Goal: Task Accomplishment & Management: Manage account settings

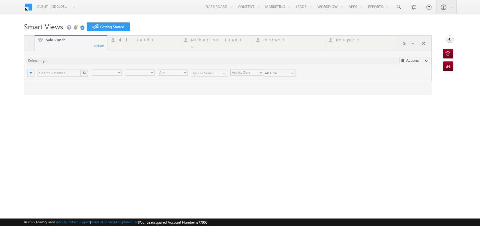
type input "Any Owner"
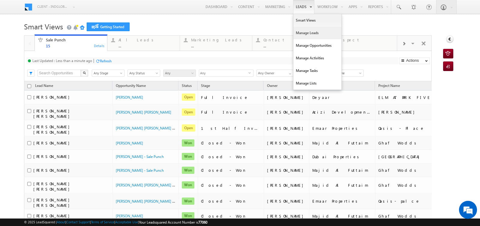
click at [302, 33] on link "Manage Leads" at bounding box center [317, 33] width 48 height 13
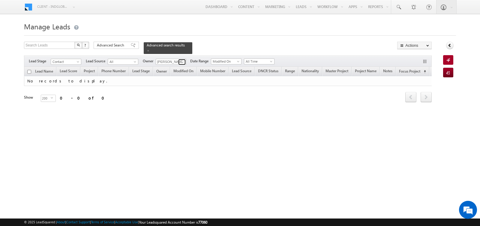
click at [180, 59] on link at bounding box center [181, 62] width 7 height 6
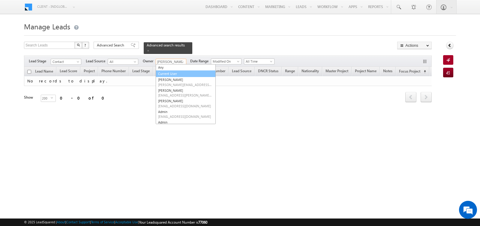
click at [169, 72] on link "Current User" at bounding box center [186, 73] width 60 height 7
type input "Current User"
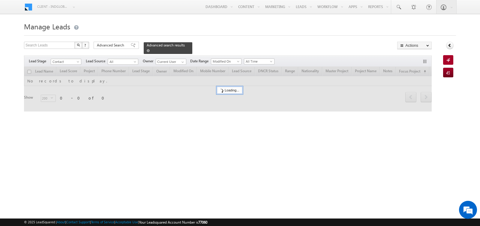
click at [147, 50] on span at bounding box center [148, 50] width 3 height 3
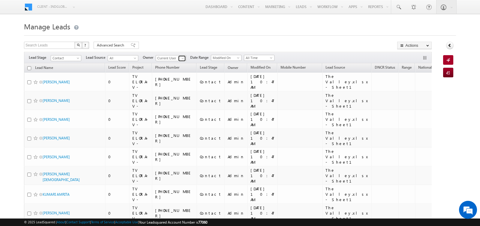
click at [178, 58] on link at bounding box center [181, 58] width 7 height 6
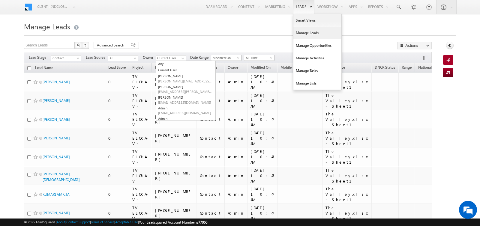
click at [297, 33] on link "Manage Leads" at bounding box center [317, 33] width 48 height 13
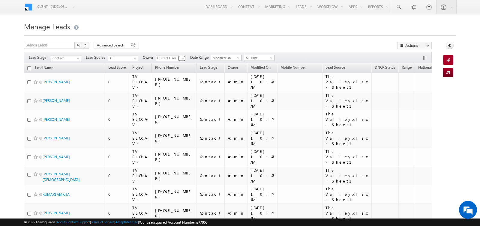
click at [180, 56] on span at bounding box center [182, 58] width 5 height 5
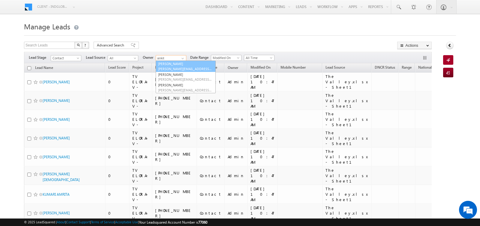
click at [183, 67] on span "ankitkumar.singh@indglobal.ae" at bounding box center [185, 69] width 54 height 4
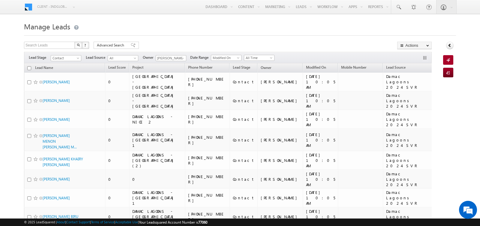
click at [245, 26] on h1 "Manage Leads" at bounding box center [240, 26] width 432 height 12
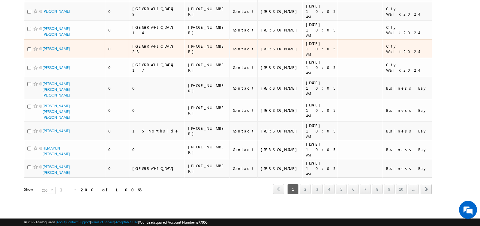
scroll to position [3942, 0]
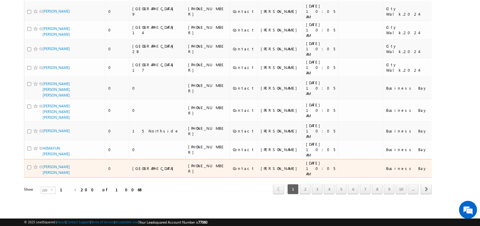
click at [139, 166] on div "WEST WHAREF TOWER" at bounding box center [157, 168] width 50 height 5
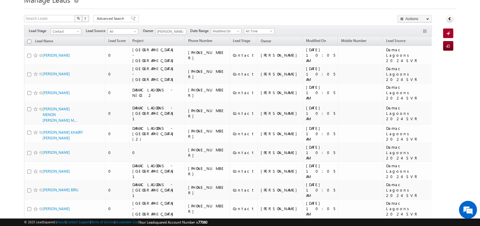
scroll to position [0, 0]
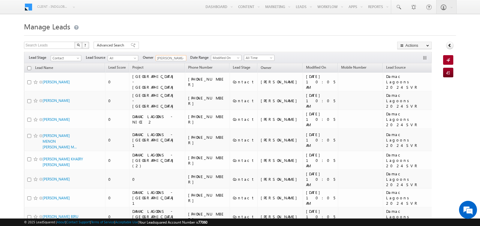
click at [181, 55] on input "[PERSON_NAME]" at bounding box center [171, 58] width 31 height 6
click at [181, 58] on span at bounding box center [182, 58] width 5 height 5
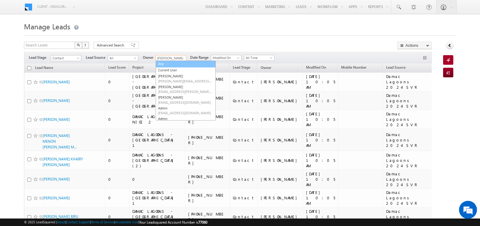
click at [171, 64] on link "Any" at bounding box center [186, 64] width 60 height 7
type input "Any"
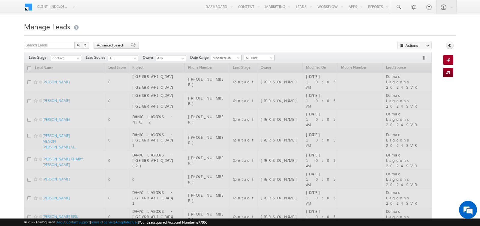
click at [118, 44] on span "Advanced Search" at bounding box center [111, 45] width 29 height 5
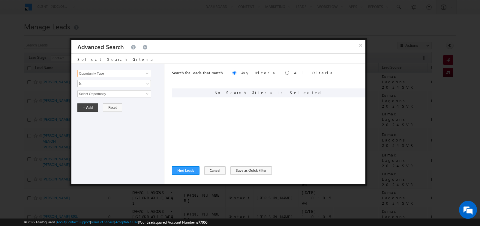
click at [117, 73] on input "Opportunity Type" at bounding box center [114, 73] width 74 height 7
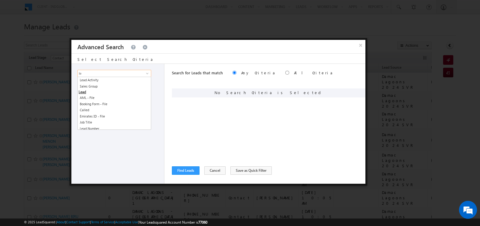
type input "l"
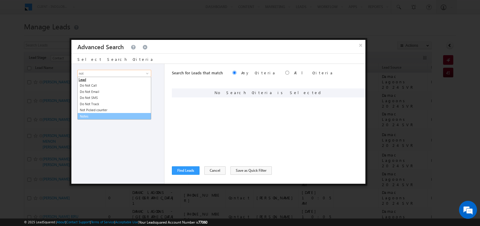
click at [91, 114] on link "Notes" at bounding box center [114, 116] width 74 height 7
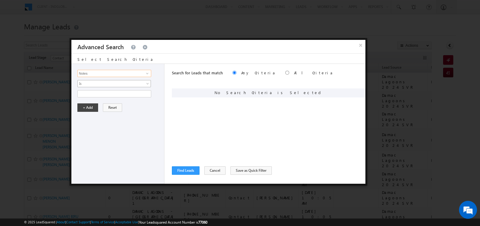
type input "Notes"
click at [100, 84] on span "Is" at bounding box center [110, 83] width 65 height 5
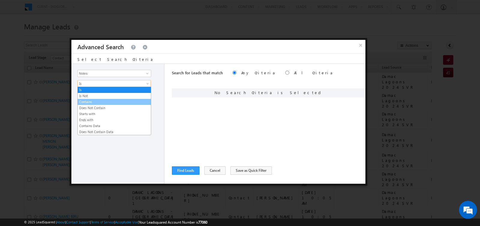
click at [97, 100] on link "Contains" at bounding box center [114, 101] width 73 height 5
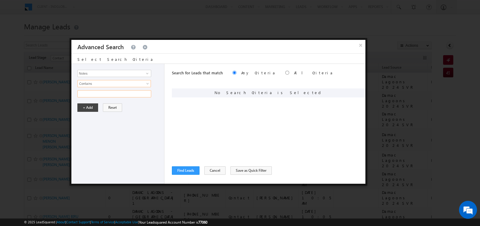
click at [98, 92] on input "text" at bounding box center [114, 93] width 74 height 7
type input "valley"
click at [88, 106] on button "+ Add" at bounding box center [87, 107] width 21 height 8
click at [182, 170] on button "Find Leads" at bounding box center [186, 170] width 28 height 8
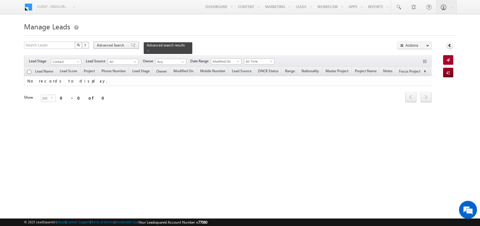
click at [114, 46] on span "Advanced Search" at bounding box center [111, 45] width 29 height 5
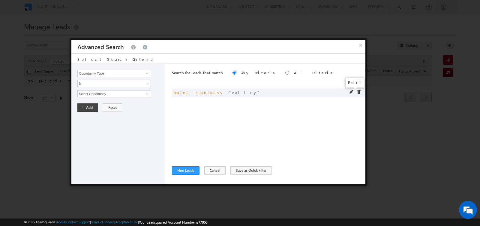
click at [349, 93] on span at bounding box center [351, 92] width 4 height 4
drag, startPoint x: 100, startPoint y: 92, endPoint x: 65, endPoint y: 92, distance: 35.1
click at [65, 92] on body "Menu Client - indglobal1 (77060) X (My Organization) - indglobal (48060) Client…" at bounding box center [240, 85] width 480 height 170
type input "velly"
click at [82, 105] on button "+ Add" at bounding box center [87, 107] width 21 height 8
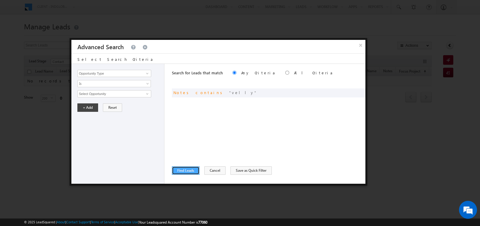
click at [182, 174] on button "Find Leads" at bounding box center [186, 170] width 28 height 8
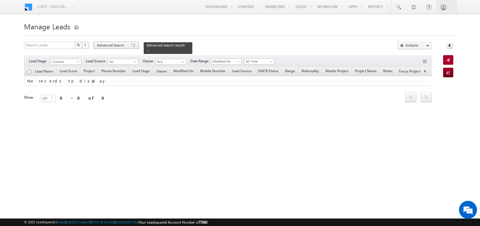
click at [112, 45] on span "Advanced Search" at bounding box center [111, 45] width 29 height 5
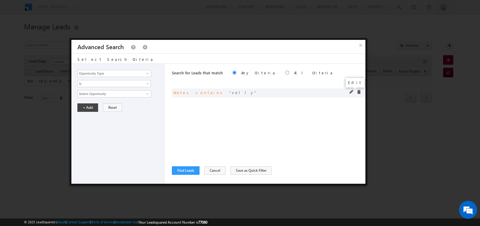
click at [352, 91] on span at bounding box center [351, 92] width 4 height 4
drag, startPoint x: 89, startPoint y: 94, endPoint x: 60, endPoint y: 94, distance: 29.1
click at [60, 94] on body "Menu Client - indglobal1 (77060) X (My Organization) - indglobal (48060) Client…" at bounding box center [240, 85] width 480 height 170
type input "Valley"
click at [83, 105] on button "+ Add" at bounding box center [87, 107] width 21 height 8
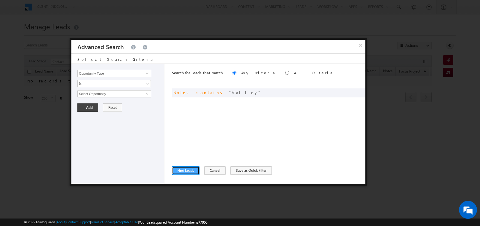
click at [187, 172] on button "Find Leads" at bounding box center [186, 170] width 28 height 8
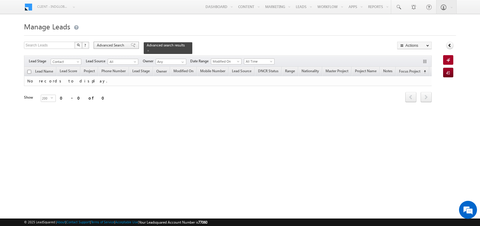
click at [116, 43] on span "Advanced Search" at bounding box center [111, 45] width 29 height 5
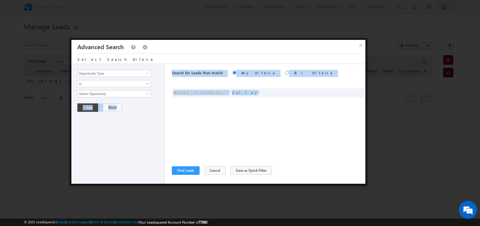
drag, startPoint x: 217, startPoint y: 92, endPoint x: 162, endPoint y: 91, distance: 55.2
click at [162, 91] on div "Opportunity Type Lead Activity Task Sales Group Prospect Id Address 1 Address 2…" at bounding box center [218, 124] width 294 height 120
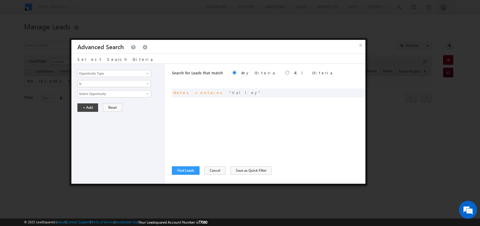
click at [195, 99] on div "Search for Leads that match Any Criteria All Criteria Note that the current tri…" at bounding box center [268, 124] width 193 height 120
drag, startPoint x: 214, startPoint y: 94, endPoint x: 174, endPoint y: 94, distance: 40.2
click at [174, 94] on div "or Notes contains Valley" at bounding box center [218, 92] width 91 height 5
copy span "Notes contains Valley"
click at [360, 46] on button "×" at bounding box center [360, 45] width 10 height 10
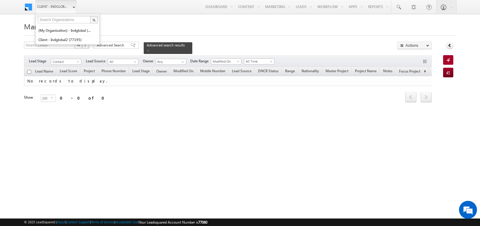
click at [52, 7] on span "Client - indglobal1 (77060)" at bounding box center [52, 7] width 31 height 6
click at [58, 32] on link "(My Organization) - indglobal (48060)" at bounding box center [65, 30] width 55 height 9
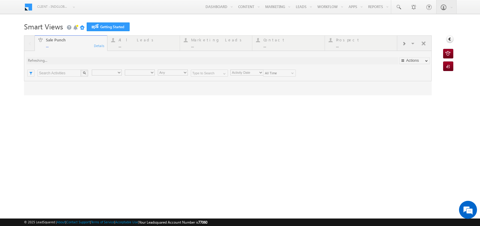
type input "Any Owner"
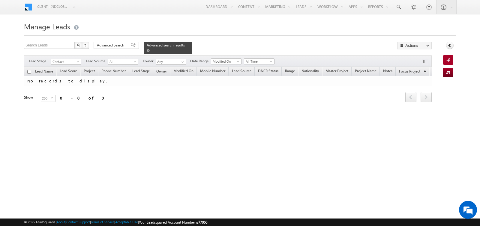
click at [147, 51] on span at bounding box center [148, 50] width 3 height 3
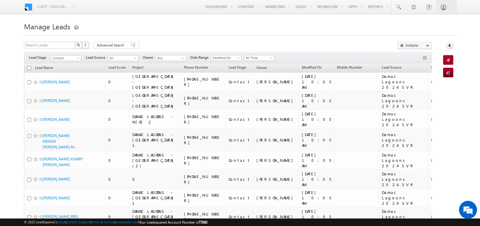
click at [170, 57] on input "Any" at bounding box center [171, 58] width 31 height 6
click at [166, 64] on link "Niraj Upadhyay niraj.upadhyay@indglobal.ae" at bounding box center [186, 66] width 60 height 11
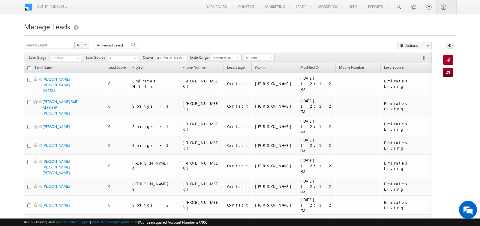
click at [181, 58] on span at bounding box center [182, 58] width 5 height 5
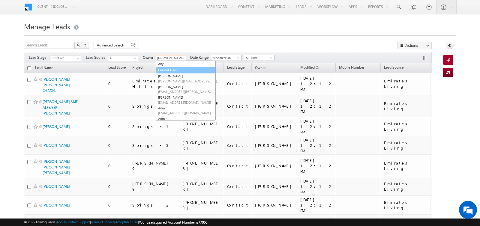
click at [171, 69] on link "Current User" at bounding box center [186, 70] width 60 height 7
type input "Current User"
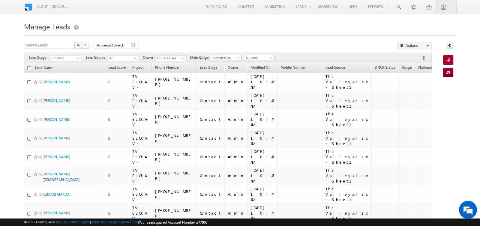
click at [28, 67] on input "checkbox" at bounding box center [29, 68] width 4 height 4
checkbox input "true"
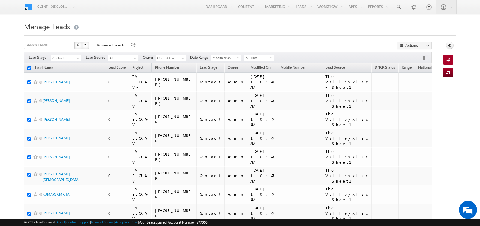
checkbox input "true"
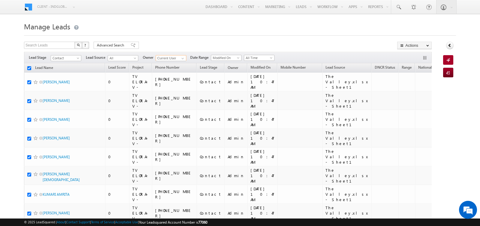
checkbox input "true"
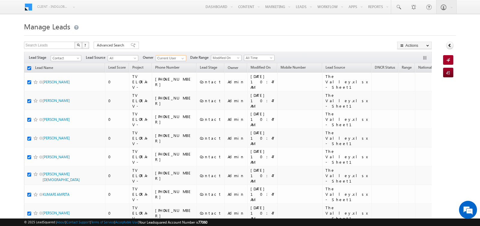
checkbox input "true"
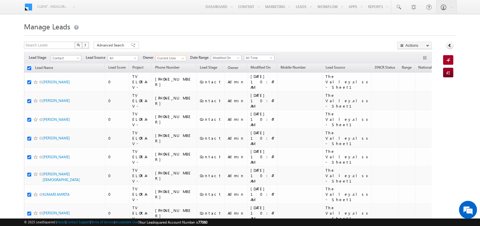
checkbox input "true"
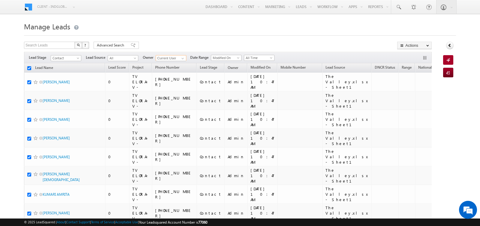
checkbox input "true"
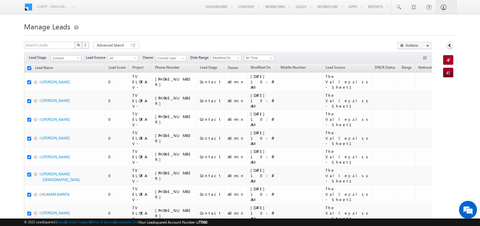
checkbox input "true"
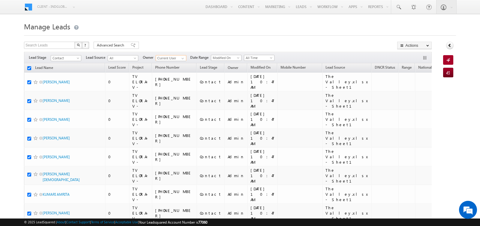
checkbox input "true"
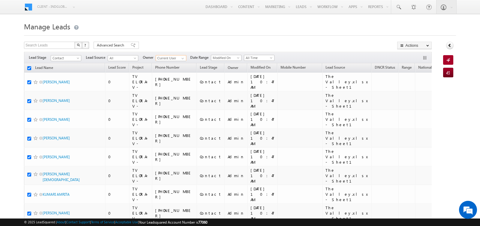
checkbox input "true"
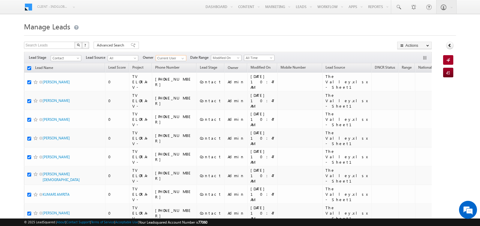
checkbox input "true"
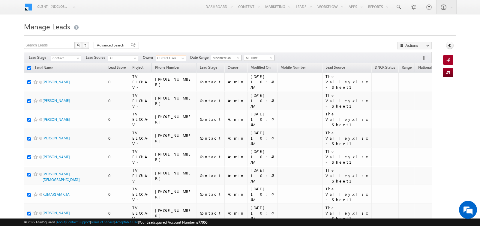
checkbox input "true"
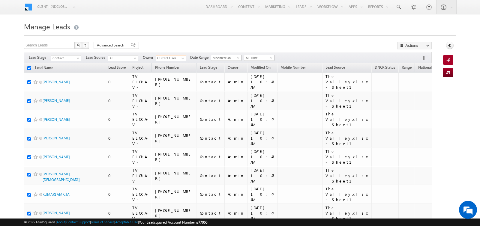
checkbox input "true"
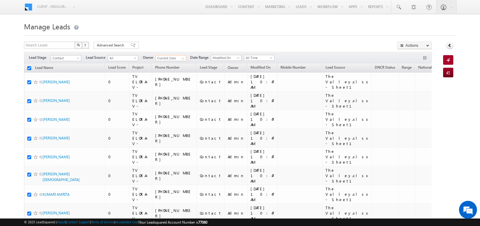
checkbox input "true"
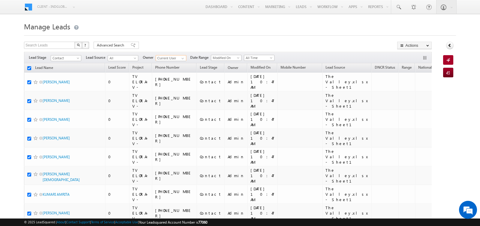
checkbox input "true"
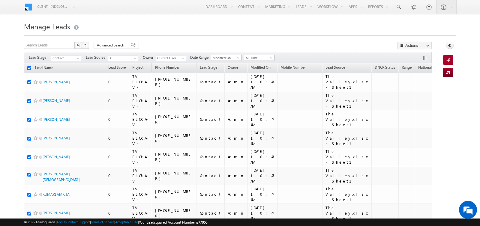
checkbox input "true"
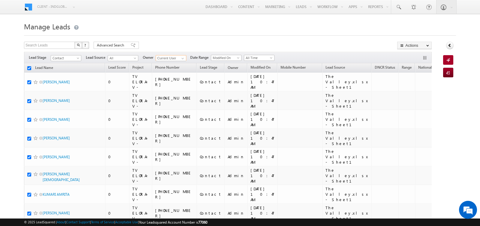
checkbox input "true"
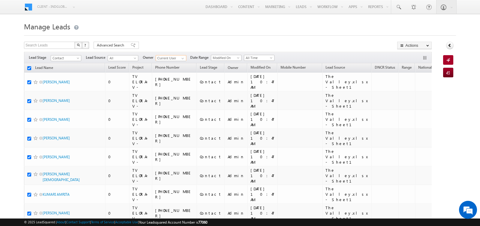
checkbox input "true"
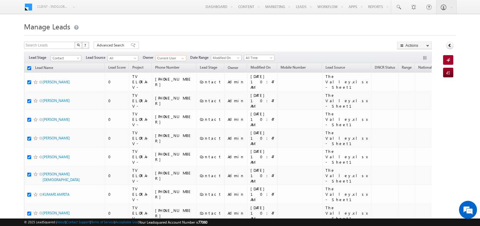
checkbox input "true"
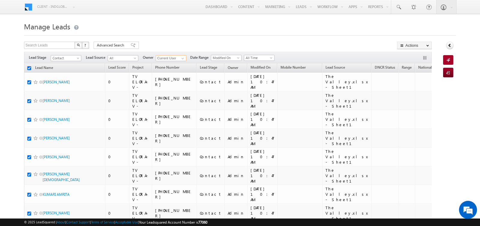
checkbox input "true"
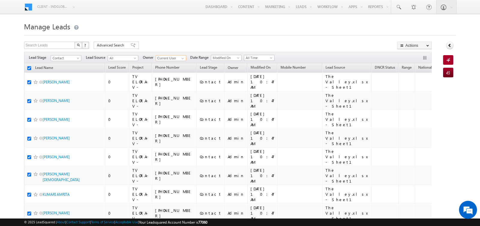
checkbox input "true"
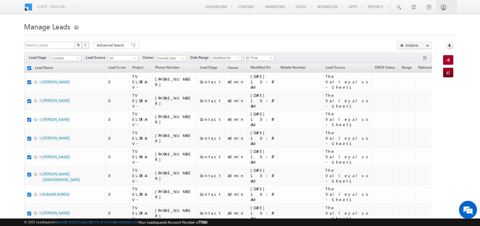
checkbox input "true"
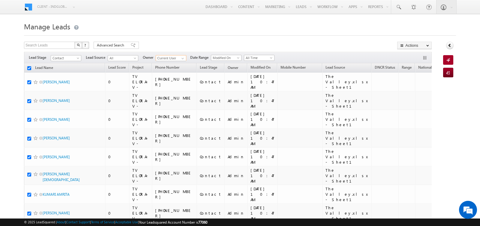
checkbox input "true"
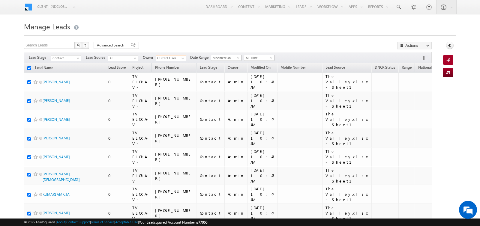
checkbox input "true"
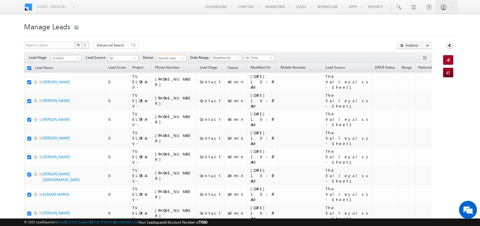
checkbox input "true"
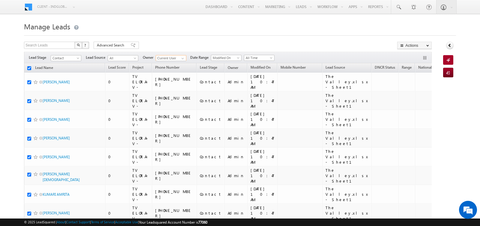
checkbox input "true"
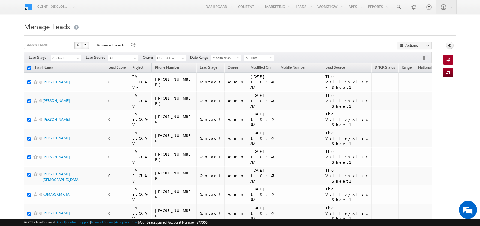
checkbox input "true"
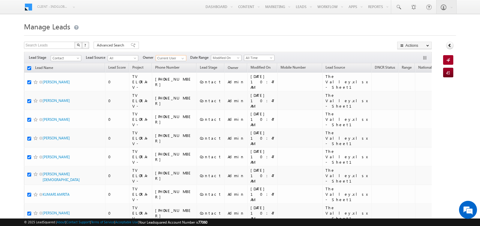
checkbox input "true"
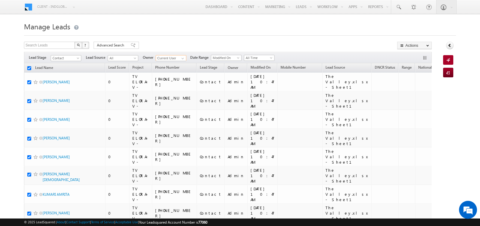
checkbox input "true"
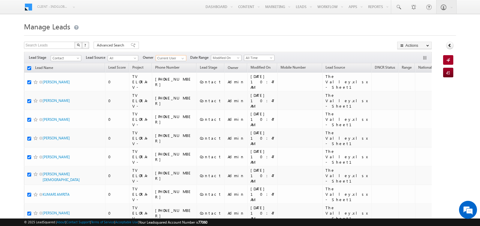
checkbox input "true"
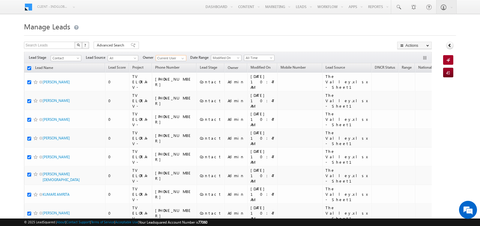
checkbox input "true"
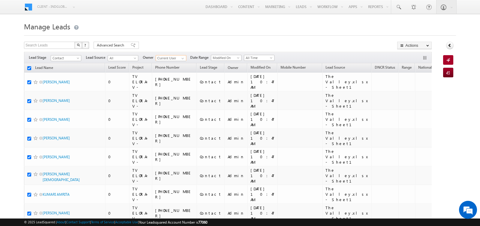
checkbox input "true"
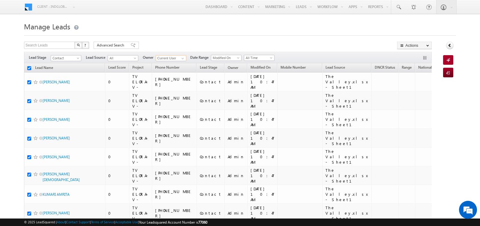
checkbox input "true"
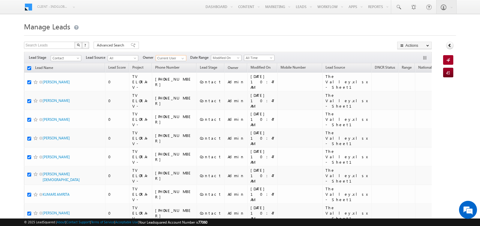
checkbox input "true"
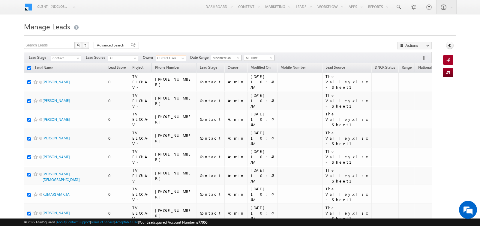
checkbox input "true"
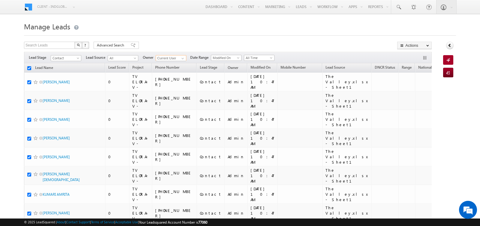
checkbox input "true"
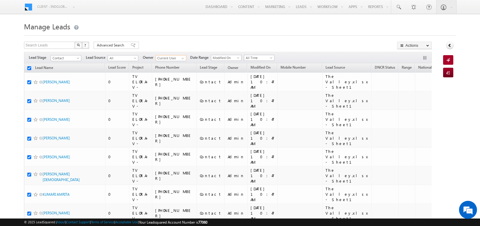
checkbox input "true"
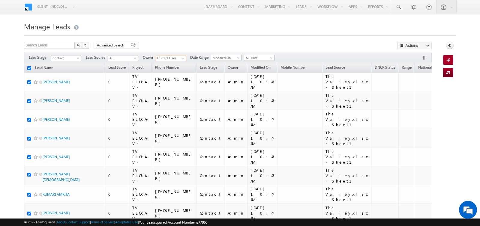
checkbox input "true"
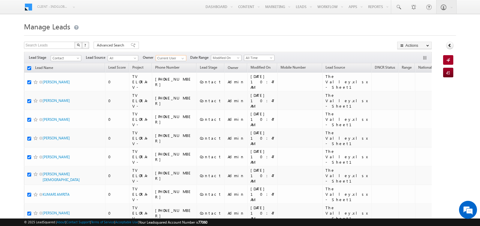
checkbox input "true"
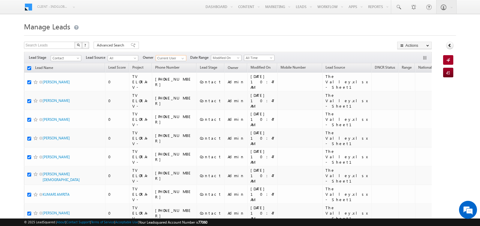
checkbox input "true"
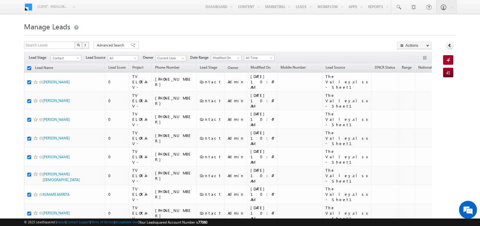
checkbox input "true"
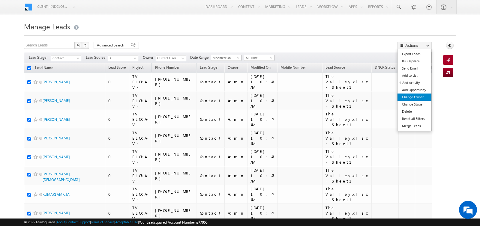
click at [415, 95] on link "Change Owner" at bounding box center [414, 97] width 34 height 7
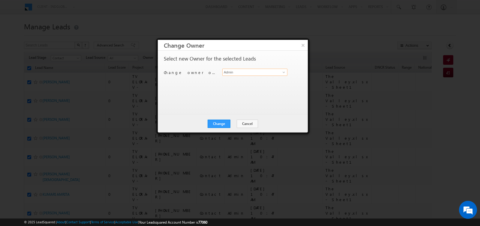
click at [231, 72] on input "Admin" at bounding box center [254, 72] width 65 height 7
click at [234, 82] on span "[EMAIL_ADDRESS][DOMAIN_NAME]" at bounding box center [252, 84] width 54 height 4
click at [217, 122] on button "Change" at bounding box center [219, 124] width 23 height 8
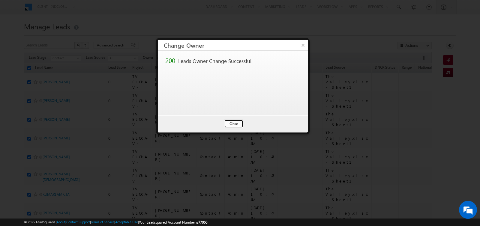
click at [235, 120] on button "Close" at bounding box center [233, 124] width 19 height 8
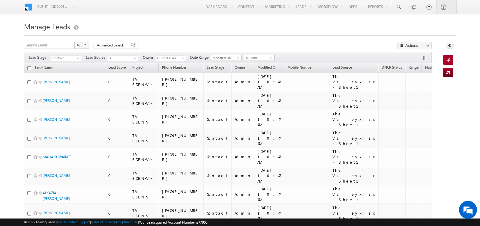
click at [29, 66] on input "checkbox" at bounding box center [29, 68] width 4 height 4
checkbox input "true"
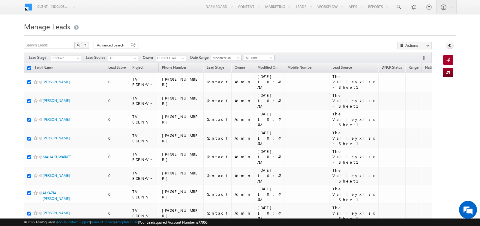
checkbox input "true"
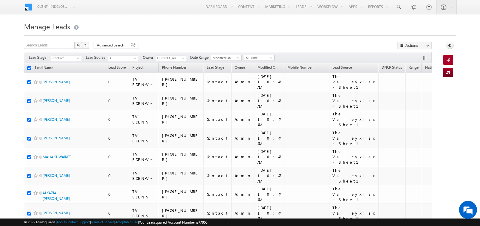
checkbox input "true"
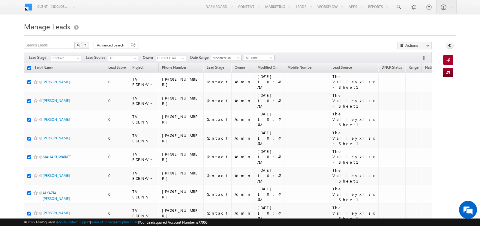
checkbox input "true"
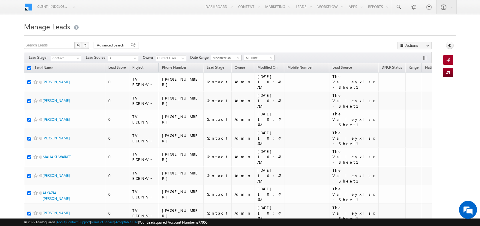
checkbox input "true"
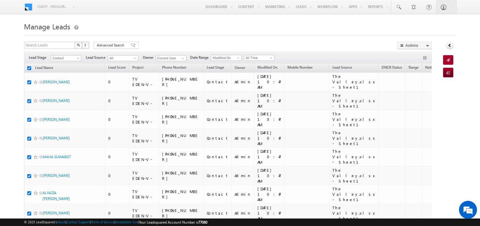
checkbox input "true"
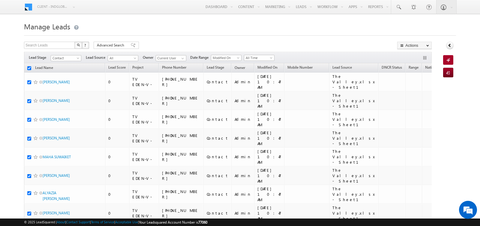
checkbox input "true"
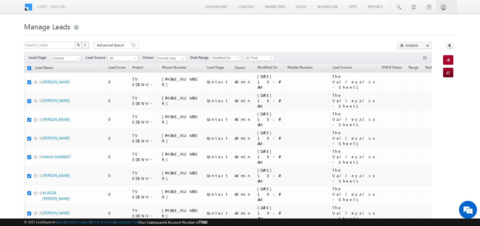
checkbox input "true"
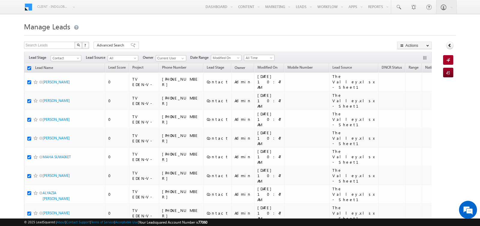
checkbox input "true"
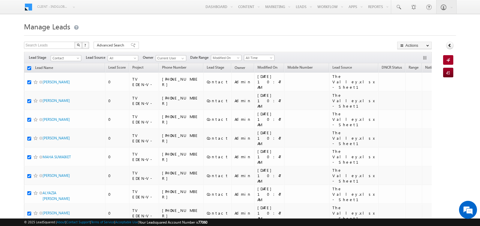
checkbox input "true"
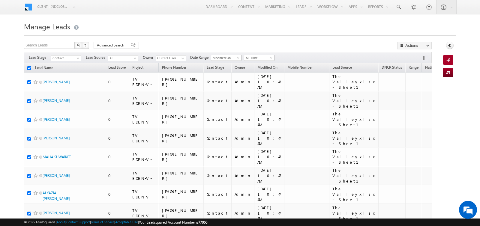
checkbox input "true"
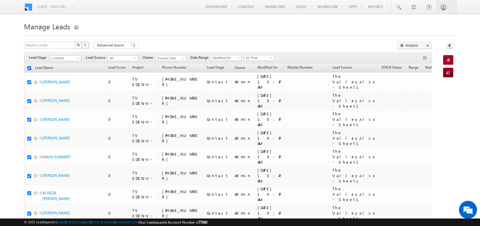
checkbox input "true"
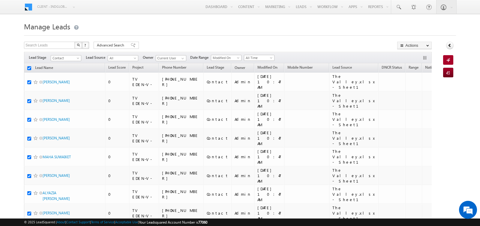
checkbox input "true"
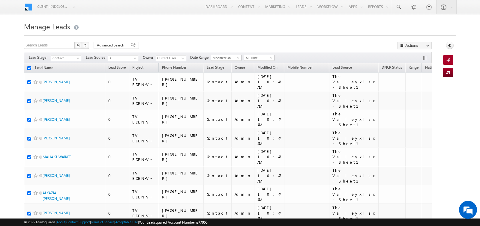
checkbox input "true"
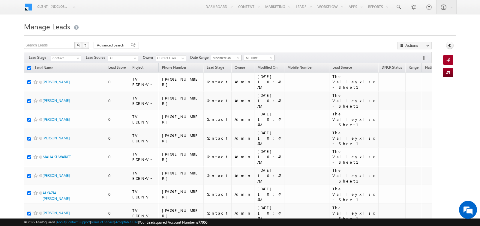
checkbox input "true"
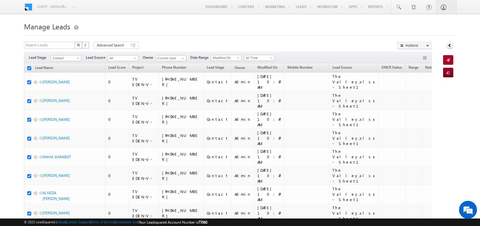
checkbox input "true"
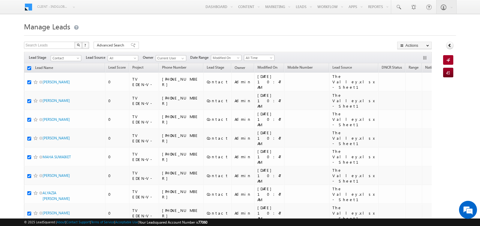
checkbox input "true"
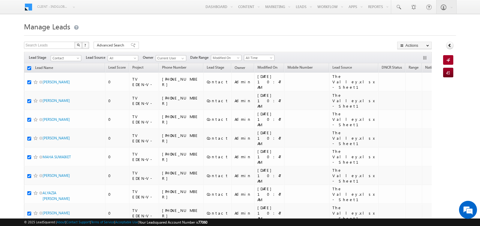
checkbox input "true"
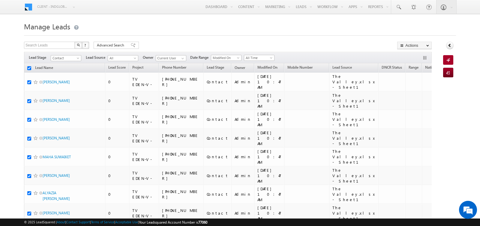
checkbox input "true"
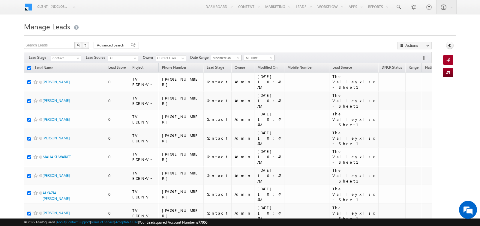
checkbox input "true"
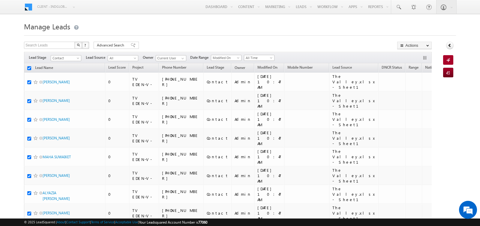
checkbox input "true"
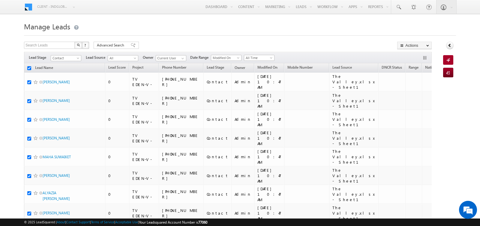
checkbox input "true"
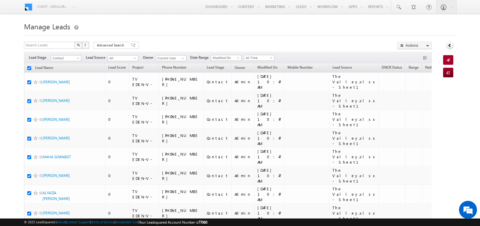
checkbox input "true"
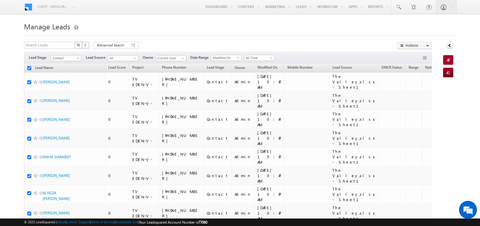
checkbox input "true"
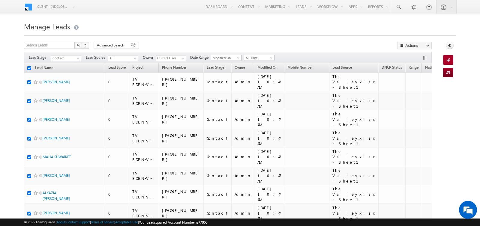
checkbox input "true"
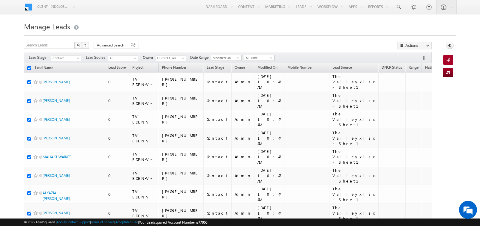
checkbox input "true"
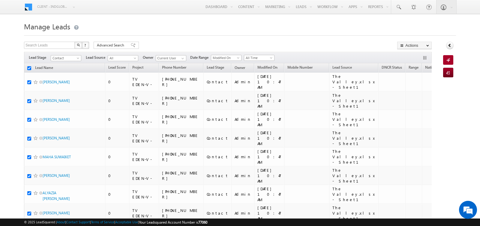
checkbox input "true"
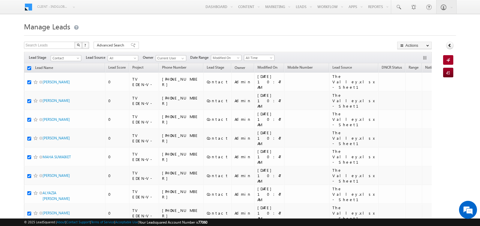
checkbox input "true"
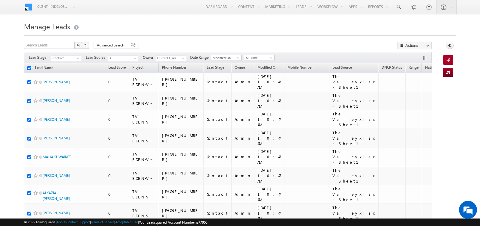
checkbox input "true"
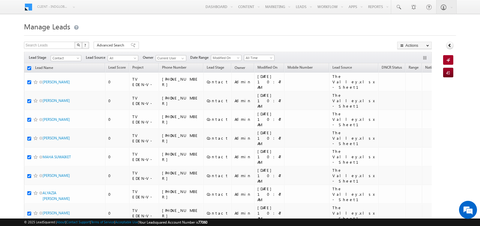
checkbox input "true"
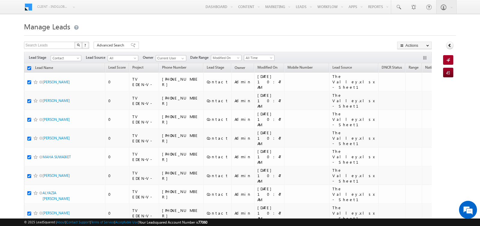
checkbox input "true"
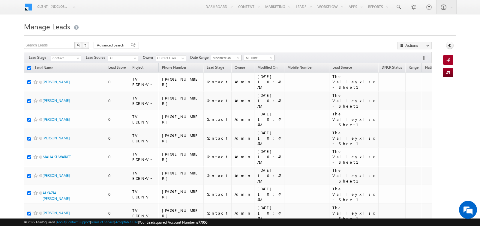
checkbox input "true"
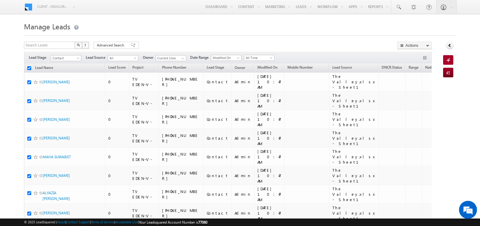
checkbox input "true"
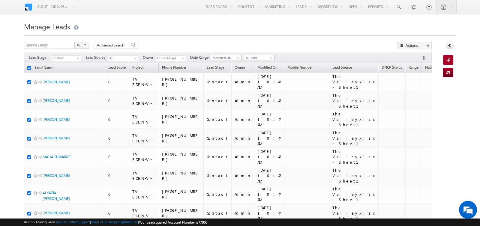
checkbox input "true"
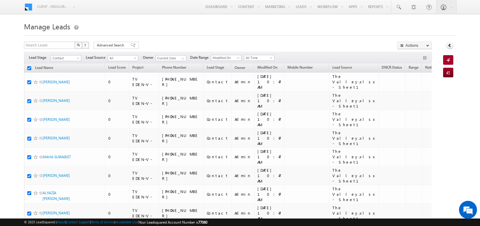
checkbox input "true"
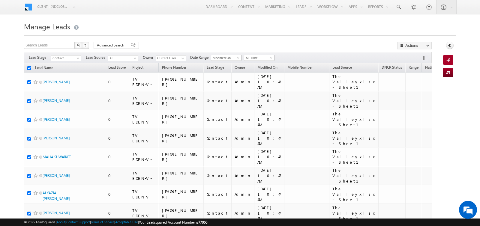
checkbox input "true"
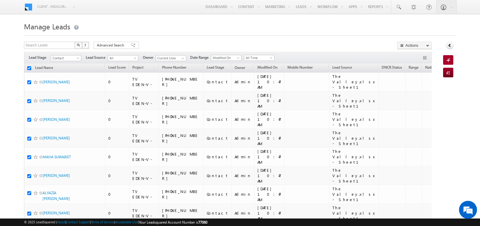
checkbox input "true"
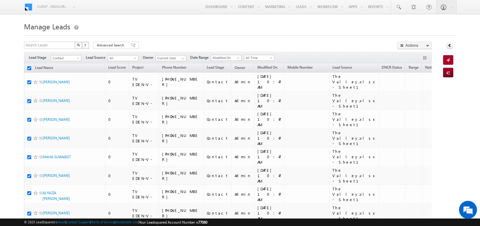
checkbox input "true"
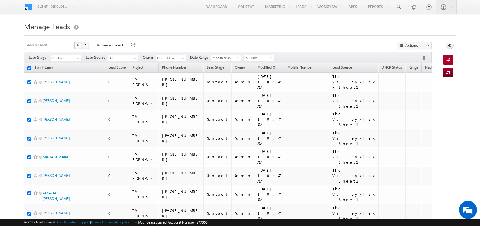
checkbox input "true"
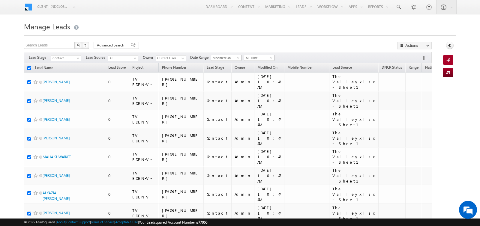
checkbox input "true"
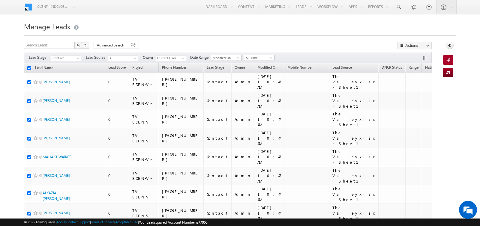
checkbox input "true"
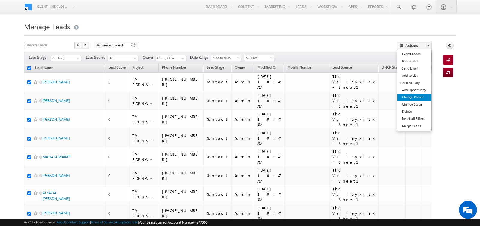
click at [416, 97] on link "Change Owner" at bounding box center [414, 97] width 34 height 7
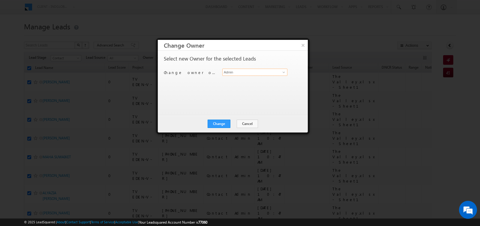
click at [249, 71] on input "Admin" at bounding box center [254, 72] width 65 height 7
click at [238, 78] on link "Rahul Raj rahul.raj@indglobal.ae" at bounding box center [254, 81] width 65 height 11
click at [223, 123] on button "Change" at bounding box center [219, 124] width 23 height 8
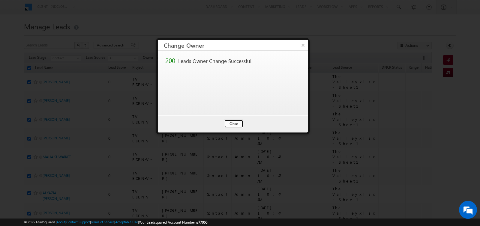
click at [231, 121] on button "Close" at bounding box center [233, 124] width 19 height 8
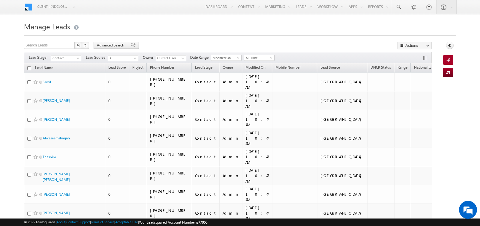
click at [119, 43] on span "Advanced Search" at bounding box center [111, 45] width 29 height 5
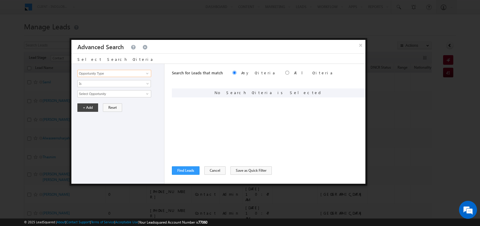
click at [130, 72] on input "Opportunity Type" at bounding box center [114, 73] width 74 height 7
click at [106, 90] on link "Lead Source" at bounding box center [114, 91] width 74 height 7
type input "Lead Source"
click at [109, 86] on link "Is" at bounding box center [113, 83] width 73 height 7
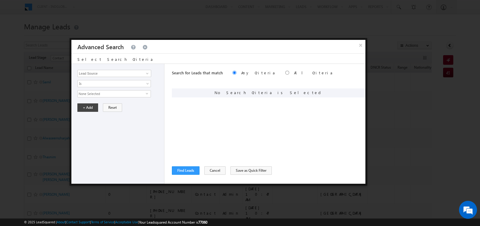
click at [106, 92] on span "None Selected" at bounding box center [112, 94] width 68 height 7
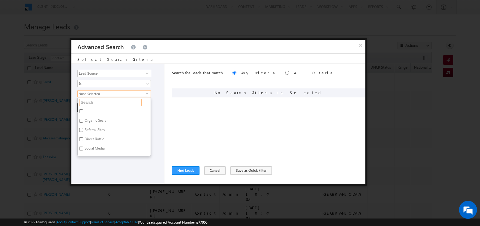
click at [104, 101] on input "text" at bounding box center [110, 102] width 62 height 7
click at [114, 93] on span "None Selected" at bounding box center [112, 94] width 68 height 7
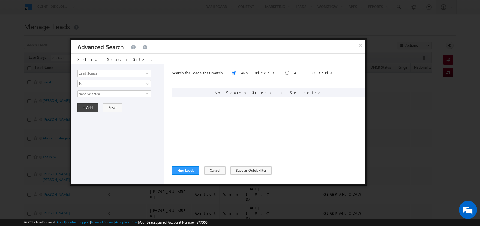
click at [113, 95] on span "None Selected" at bounding box center [112, 94] width 68 height 7
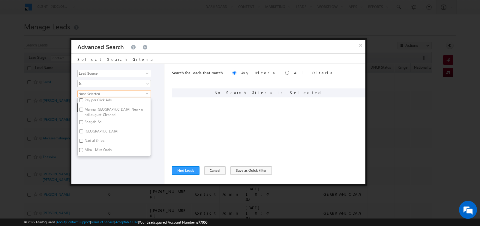
scroll to position [0, 0]
click at [109, 101] on input "text" at bounding box center [110, 102] width 62 height 7
type input "e"
type input "emi"
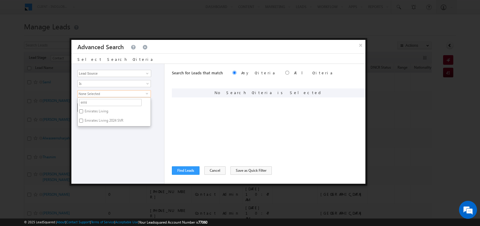
click at [93, 110] on label "Emirates Living" at bounding box center [96, 112] width 37 height 9
click at [83, 110] on input "Emirates Living" at bounding box center [81, 111] width 4 height 4
checkbox input "true"
click at [94, 118] on label "Emirates Living 2024 SVR" at bounding box center [104, 121] width 52 height 9
click at [83, 119] on input "Emirates Living 2024 SVR" at bounding box center [81, 121] width 4 height 4
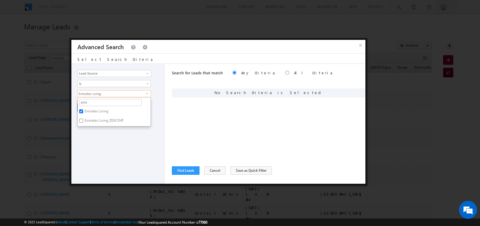
checkbox input "true"
drag, startPoint x: 93, startPoint y: 100, endPoint x: 75, endPoint y: 100, distance: 18.3
click at [75, 100] on div "Opportunity Type Lead Activity Task Sales Group Prospect Id Address 1 Address 2…" at bounding box center [117, 124] width 93 height 120
click at [97, 91] on span "2 selected" at bounding box center [112, 94] width 68 height 7
click at [97, 99] on input "emi" at bounding box center [110, 102] width 62 height 7
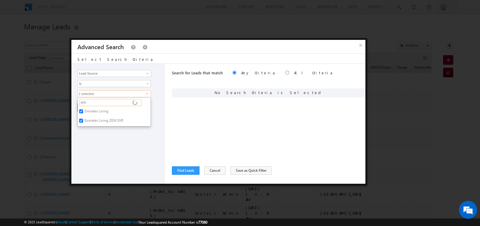
type input "e"
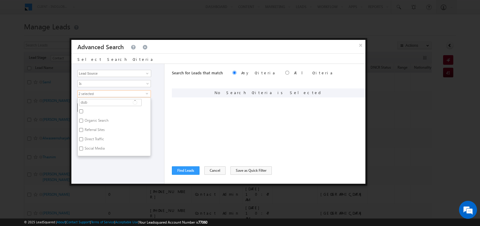
type input "duba"
click at [96, 131] on label "[GEOGRAPHIC_DATA]" at bounding box center [101, 134] width 47 height 9
click at [83, 131] on input "[GEOGRAPHIC_DATA]" at bounding box center [81, 133] width 4 height 4
checkbox input "true"
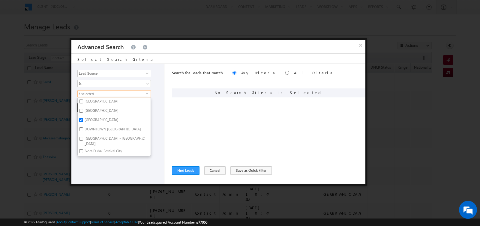
scroll to position [34, 0]
click at [103, 133] on label "Fairway Villas - Dubai South" at bounding box center [114, 139] width 73 height 13
click at [83, 135] on input "Fairway Villas - Dubai South" at bounding box center [81, 137] width 4 height 4
checkbox input "true"
click at [101, 126] on label "DOWNTOWN DUBAI" at bounding box center [112, 128] width 69 height 9
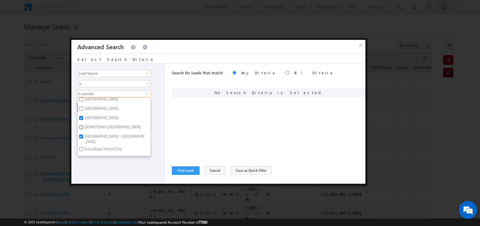
click at [83, 126] on input "DOWNTOWN DUBAI" at bounding box center [81, 127] width 4 height 4
click at [100, 137] on label "DOWNTOWN DUBAI" at bounding box center [112, 140] width 69 height 9
click at [83, 138] on input "DOWNTOWN DUBAI" at bounding box center [81, 140] width 4 height 4
checkbox input "false"
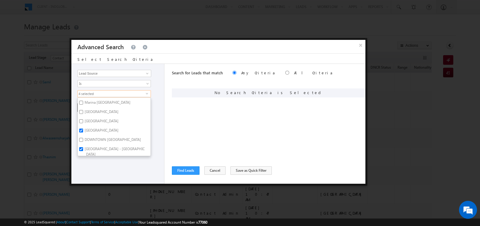
click at [97, 110] on label "[GEOGRAPHIC_DATA]" at bounding box center [101, 112] width 47 height 9
click at [83, 110] on input "[GEOGRAPHIC_DATA]" at bounding box center [81, 112] width 4 height 4
checkbox input "true"
click at [109, 164] on div "Opportunity Type Lead Activity Task Sales Group Prospect Id Address 1 Address 2…" at bounding box center [117, 124] width 93 height 120
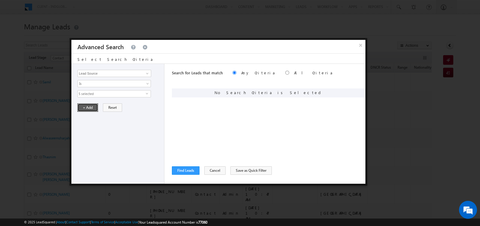
click at [90, 110] on button "+ Add" at bounding box center [87, 107] width 21 height 8
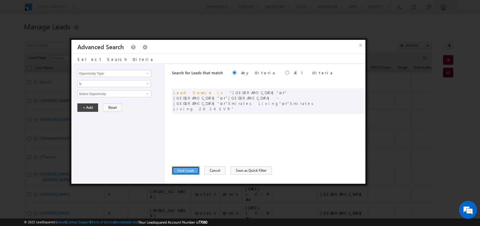
click at [181, 169] on button "Find Leads" at bounding box center [186, 170] width 28 height 8
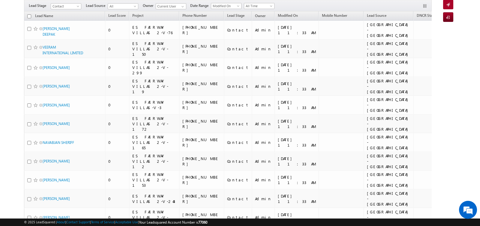
scroll to position [0, 0]
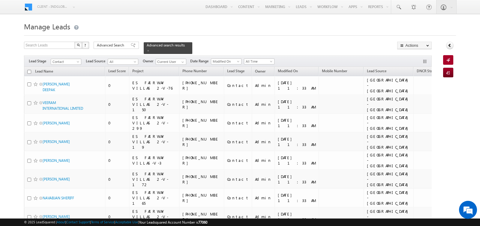
click at [28, 71] on input "checkbox" at bounding box center [29, 72] width 4 height 4
checkbox input "true"
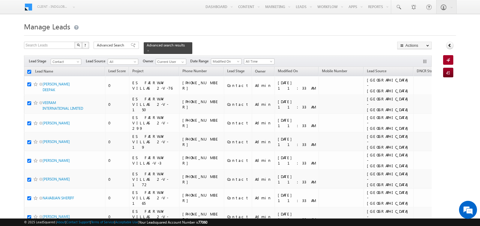
checkbox input "true"
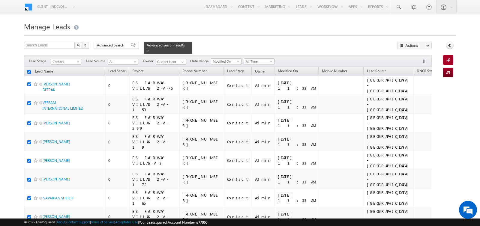
checkbox input "true"
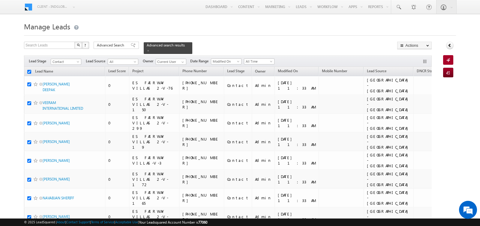
checkbox input "true"
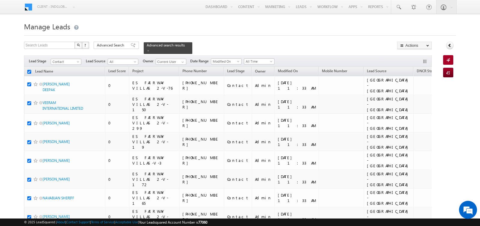
checkbox input "true"
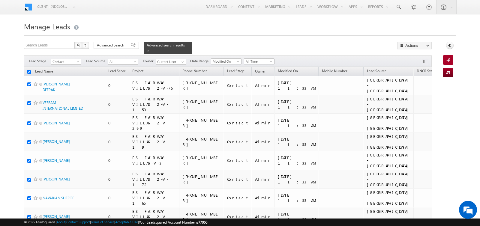
checkbox input "true"
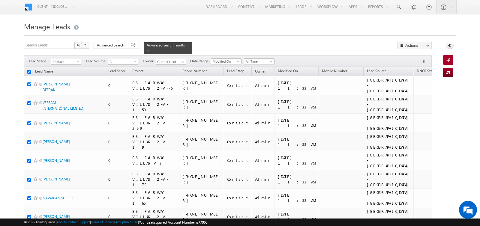
checkbox input "true"
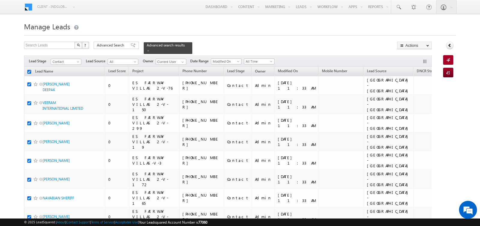
checkbox input "true"
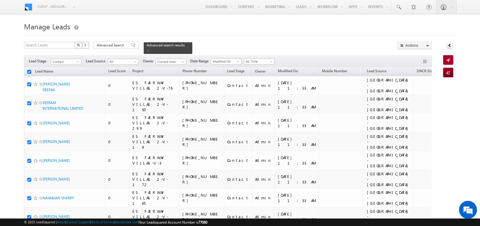
checkbox input "true"
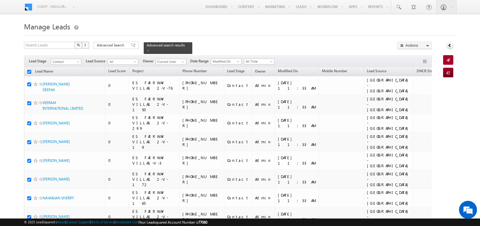
checkbox input "true"
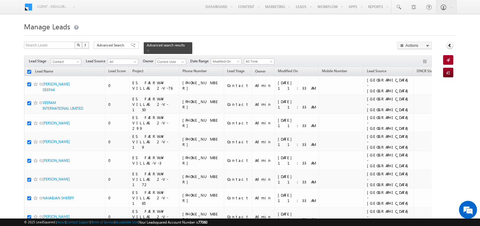
checkbox input "true"
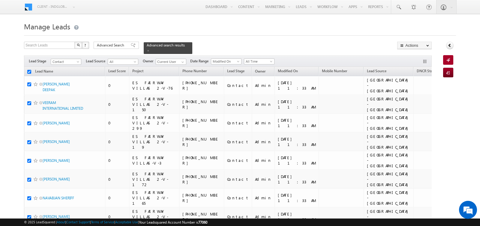
checkbox input "true"
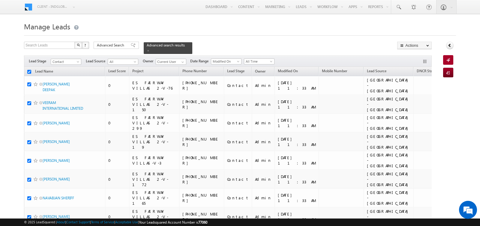
checkbox input "true"
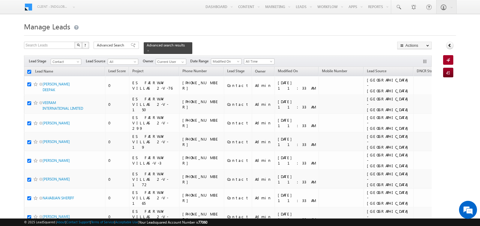
checkbox input "true"
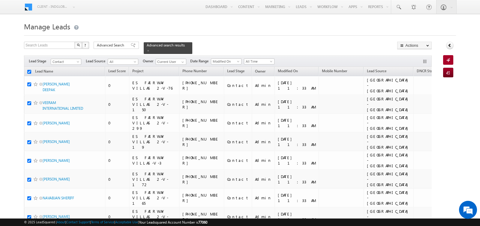
checkbox input "true"
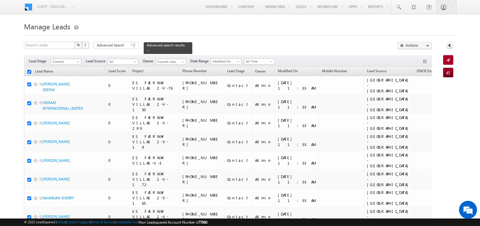
checkbox input "true"
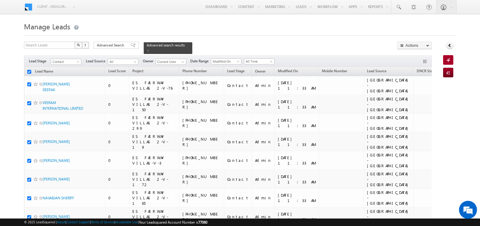
checkbox input "true"
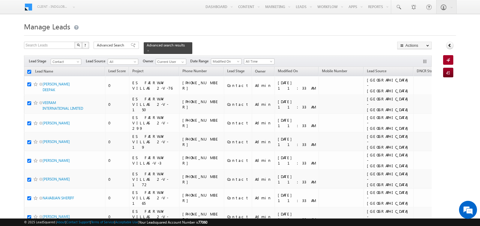
checkbox input "true"
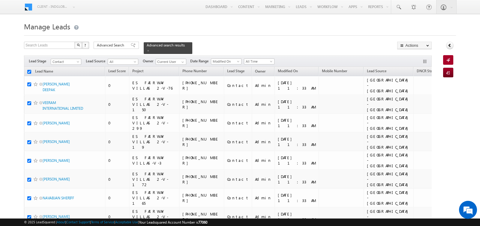
checkbox input "true"
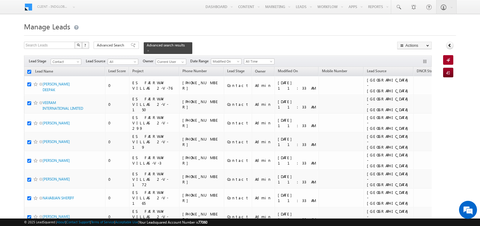
checkbox input "true"
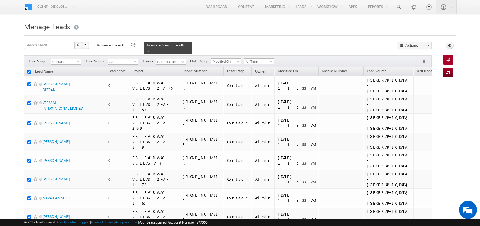
checkbox input "true"
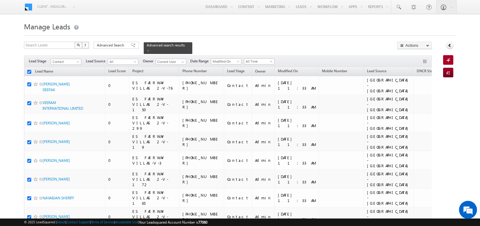
checkbox input "true"
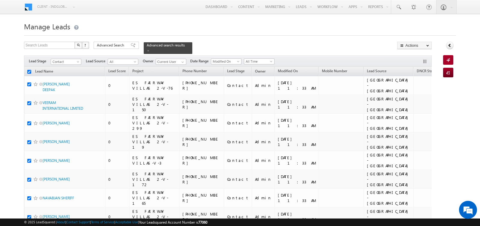
checkbox input "true"
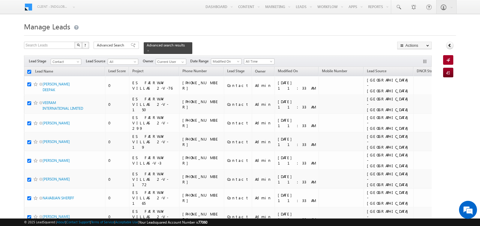
checkbox input "true"
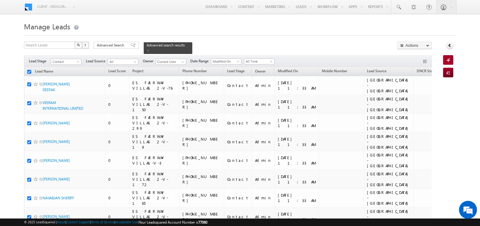
checkbox input "true"
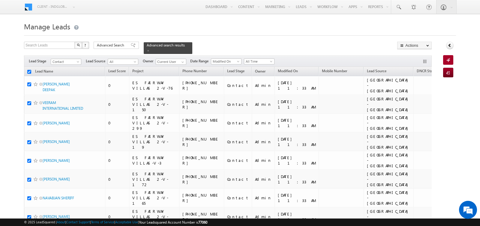
checkbox input "true"
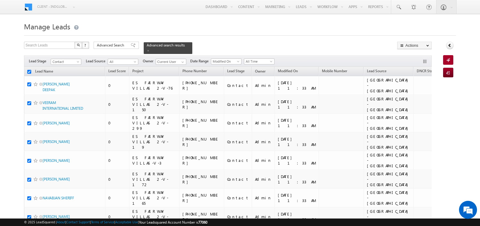
checkbox input "true"
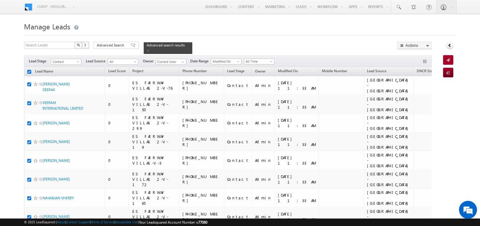
checkbox input "true"
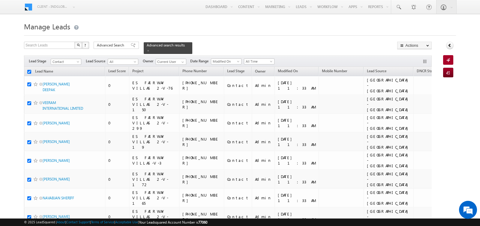
checkbox input "true"
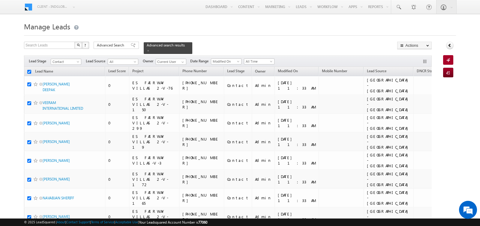
checkbox input "true"
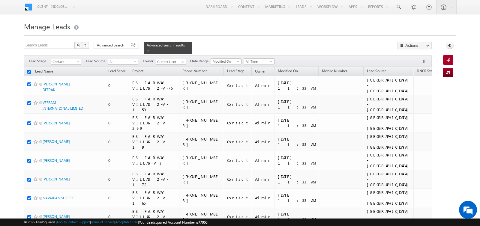
checkbox input "true"
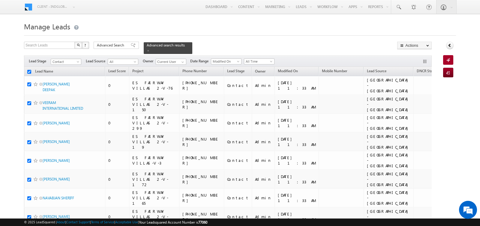
checkbox input "true"
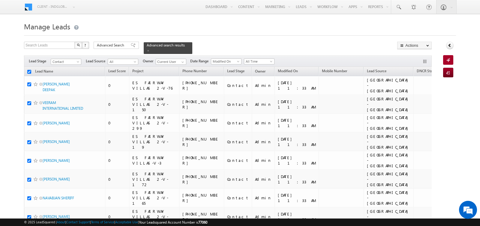
checkbox input "true"
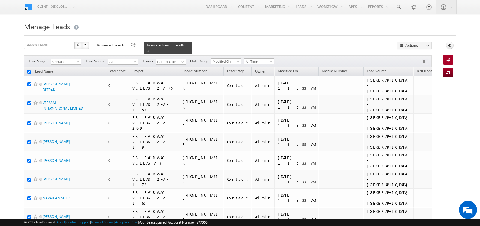
checkbox input "true"
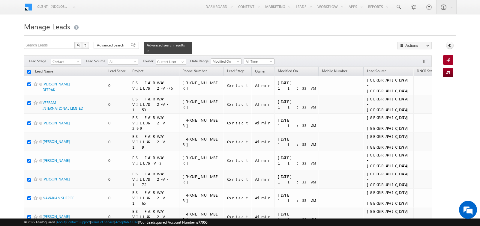
checkbox input "true"
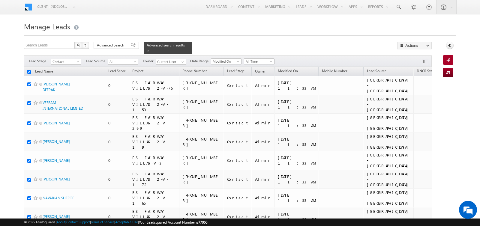
checkbox input "true"
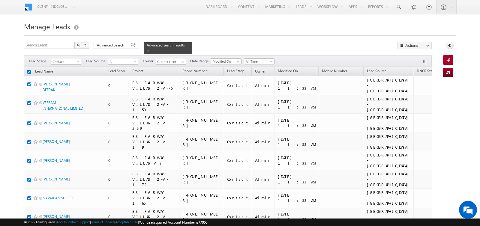
checkbox input "true"
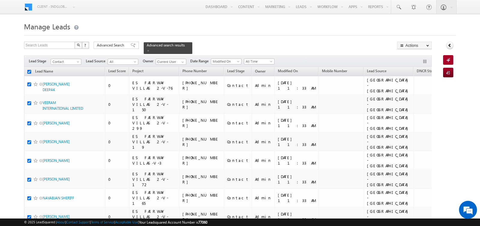
checkbox input "true"
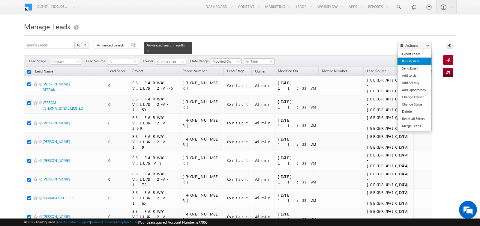
click at [417, 58] on link "Bulk Update" at bounding box center [414, 61] width 34 height 7
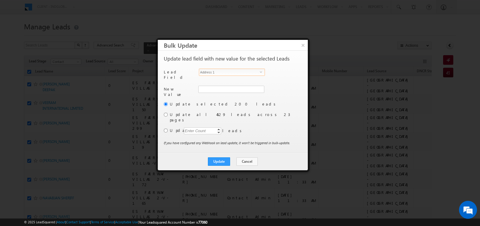
click at [237, 72] on span "Address 1" at bounding box center [229, 72] width 61 height 7
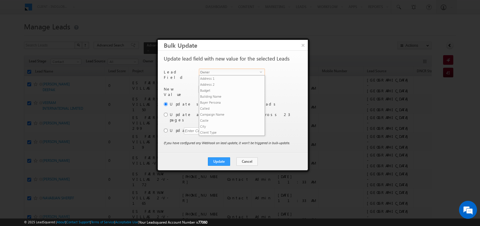
scroll to position [234, 0]
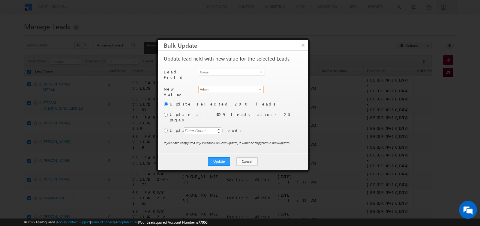
click at [211, 88] on input "Admin" at bounding box center [230, 89] width 65 height 7
click at [214, 93] on link "Niraj Upadhyay niraj.upadhyay@indglobal.ae" at bounding box center [230, 98] width 65 height 11
click at [166, 129] on input "radio" at bounding box center [166, 131] width 4 height 4
click at [187, 127] on div "Enter Count" at bounding box center [195, 130] width 23 height 7
click at [215, 157] on button "Update" at bounding box center [219, 161] width 22 height 8
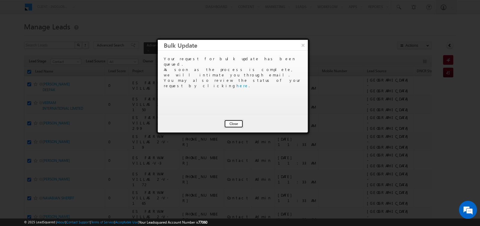
click at [231, 124] on button "Close" at bounding box center [233, 124] width 19 height 8
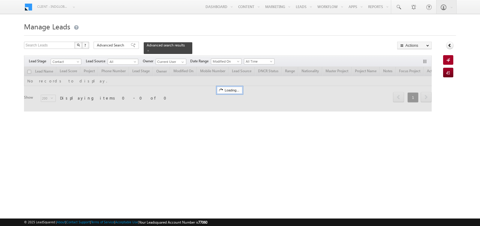
click at [329, 34] on div at bounding box center [240, 34] width 432 height 4
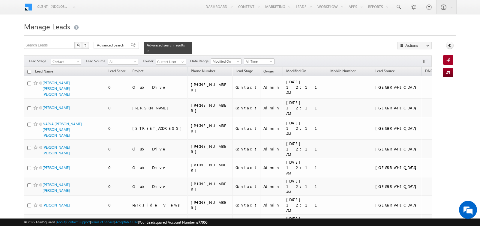
click at [29, 71] on input "checkbox" at bounding box center [29, 72] width 4 height 4
checkbox input "true"
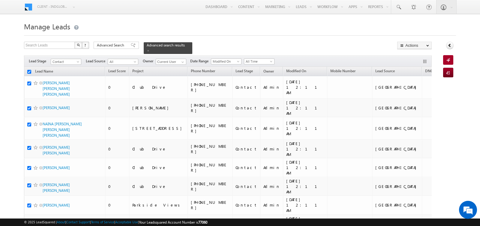
checkbox input "true"
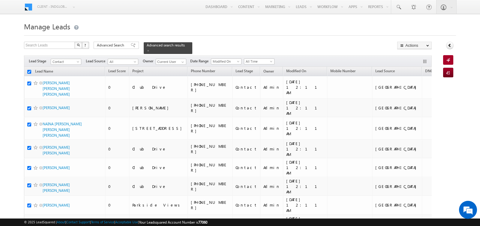
checkbox input "true"
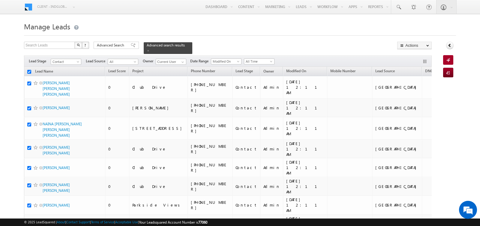
checkbox input "true"
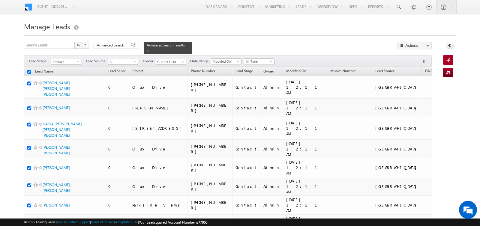
checkbox input "true"
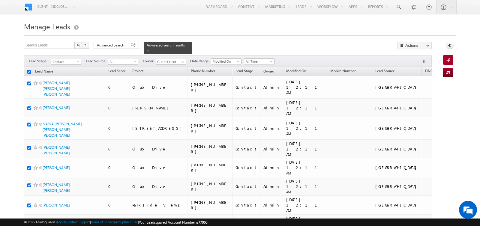
checkbox input "true"
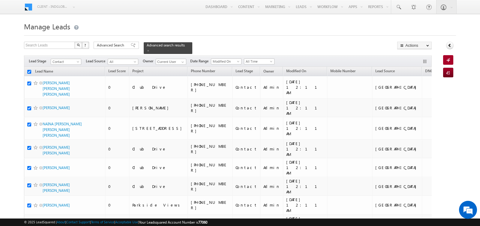
checkbox input "true"
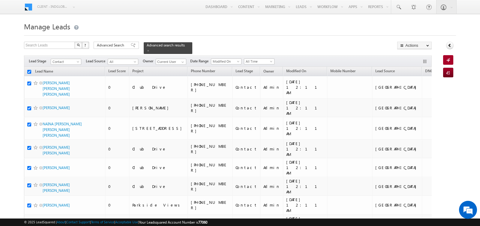
checkbox input "true"
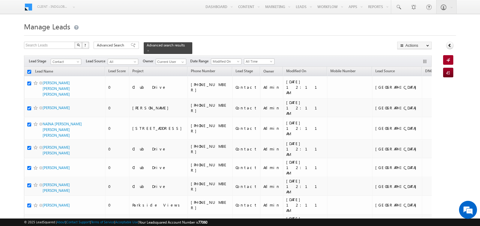
checkbox input "true"
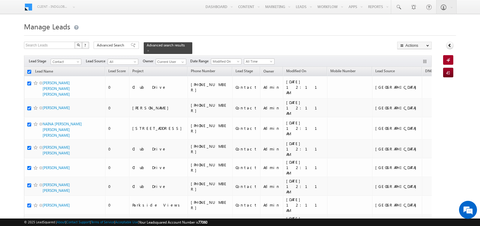
checkbox input "true"
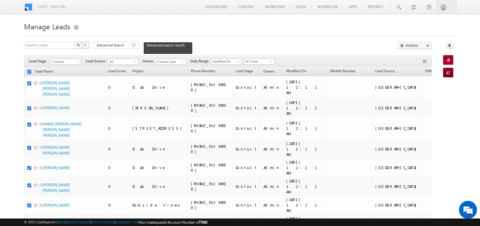
checkbox input "true"
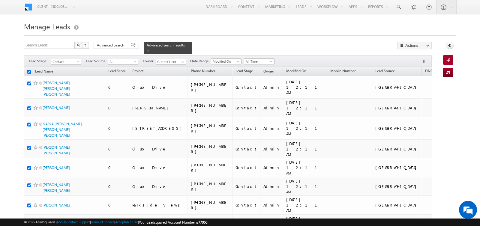
checkbox input "true"
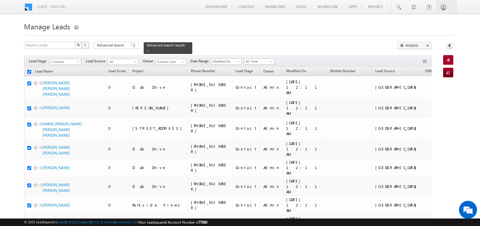
checkbox input "true"
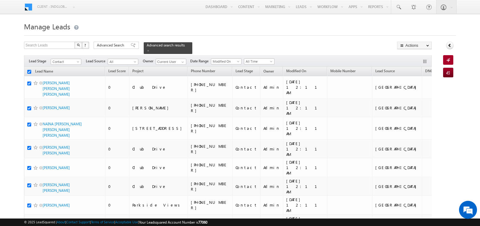
checkbox input "true"
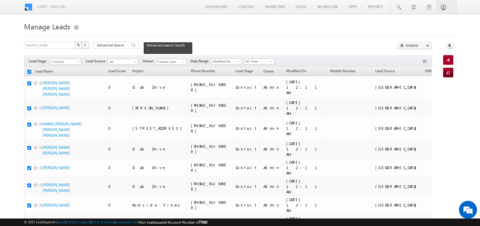
checkbox input "true"
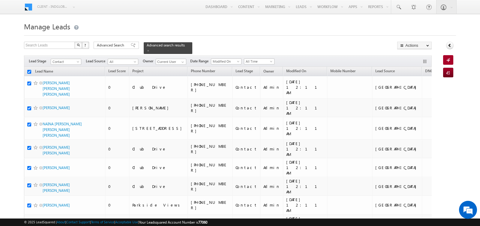
checkbox input "true"
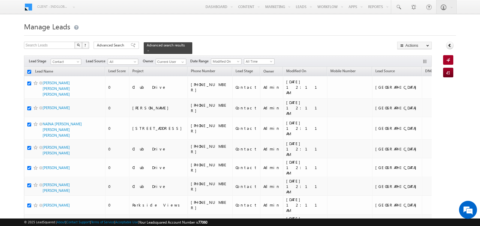
checkbox input "true"
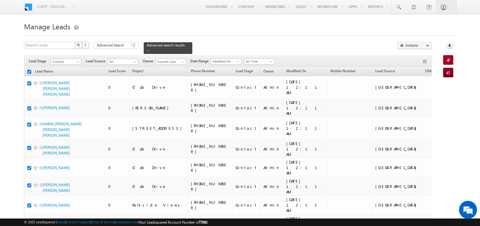
checkbox input "true"
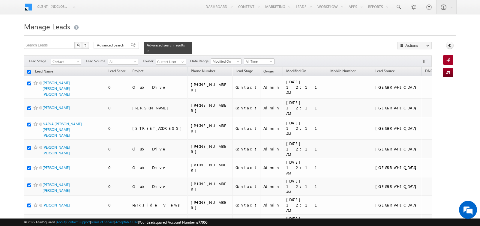
checkbox input "true"
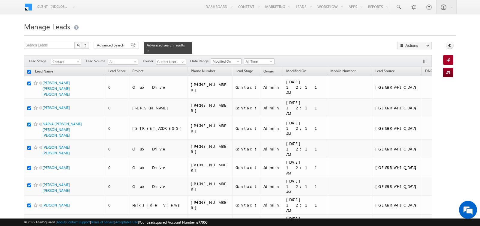
checkbox input "true"
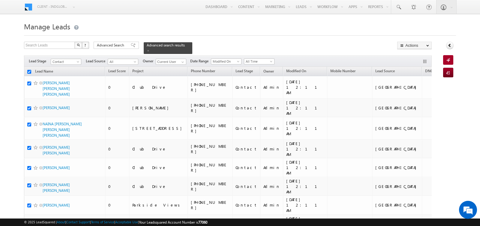
checkbox input "true"
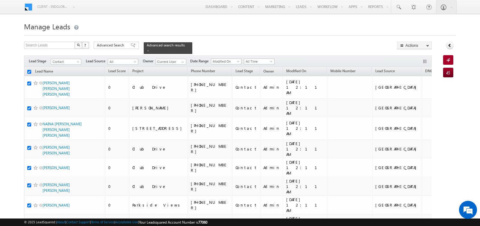
checkbox input "true"
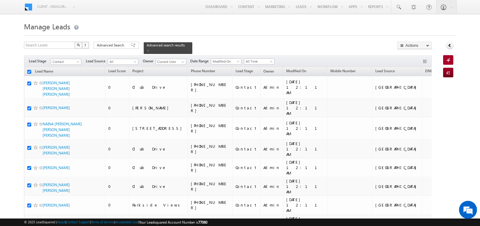
checkbox input "true"
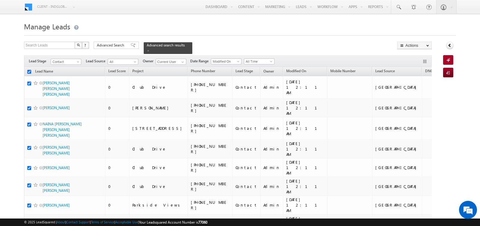
checkbox input "true"
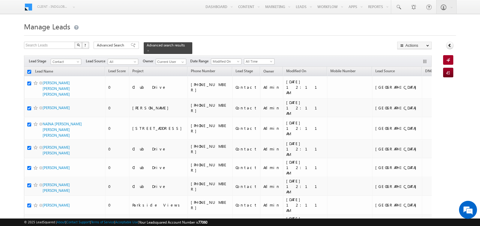
checkbox input "true"
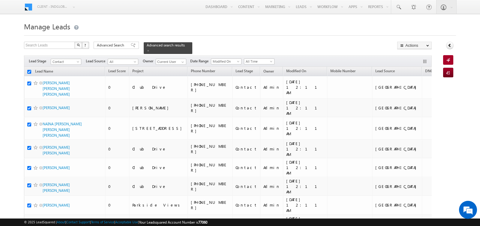
checkbox input "true"
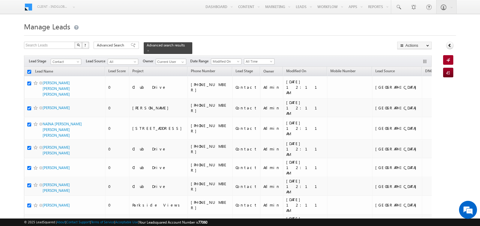
checkbox input "true"
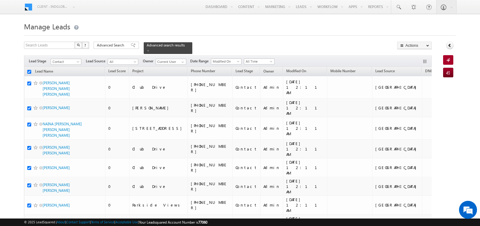
checkbox input "true"
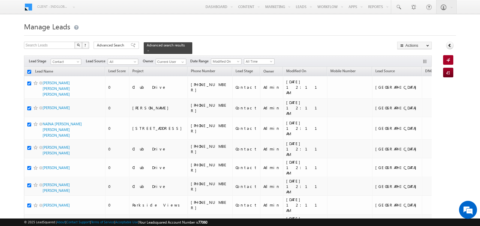
checkbox input "true"
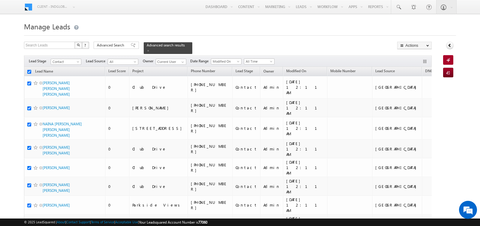
checkbox input "true"
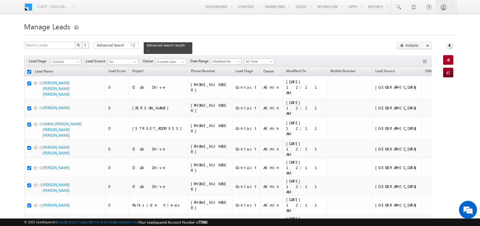
checkbox input "true"
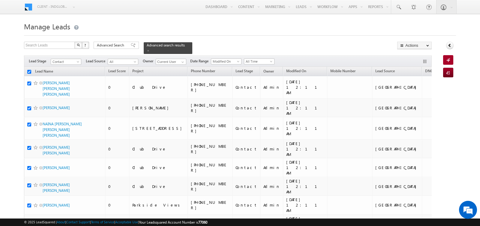
checkbox input "true"
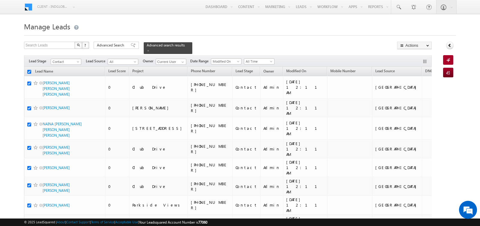
checkbox input "true"
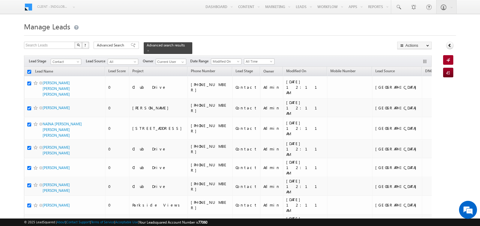
checkbox input "true"
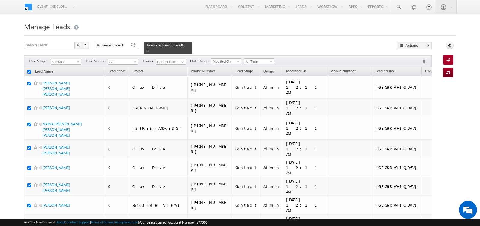
checkbox input "true"
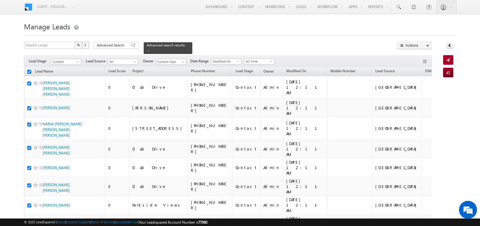
checkbox input "true"
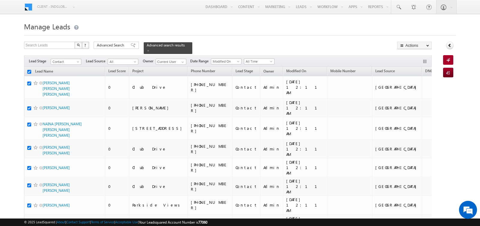
checkbox input "true"
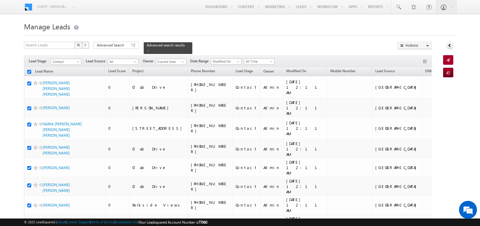
checkbox input "true"
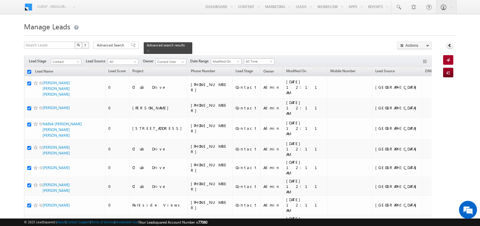
checkbox input "true"
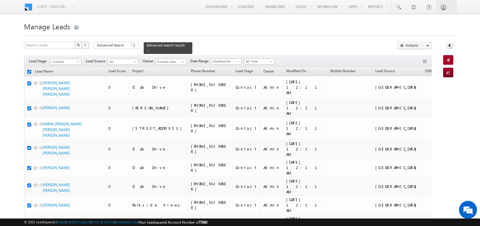
checkbox input "true"
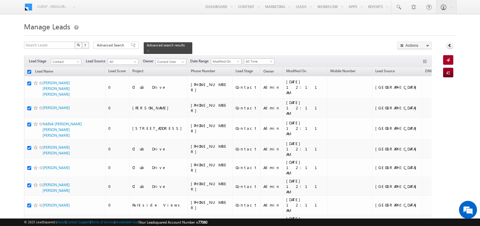
checkbox input "true"
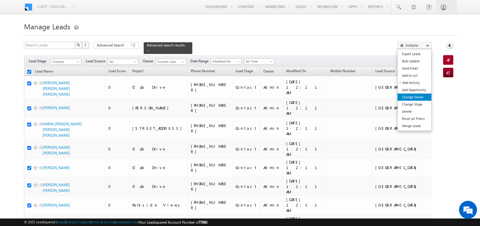
click at [416, 95] on link "Change Owner" at bounding box center [414, 97] width 34 height 7
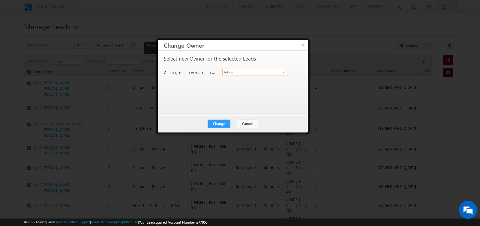
click at [242, 70] on input "Admin" at bounding box center [254, 72] width 65 height 7
click at [238, 90] on link "[PERSON_NAME] [EMAIL_ADDRESS][PERSON_NAME][DOMAIN_NAME]" at bounding box center [254, 91] width 65 height 11
click at [217, 124] on button "Change" at bounding box center [219, 124] width 23 height 8
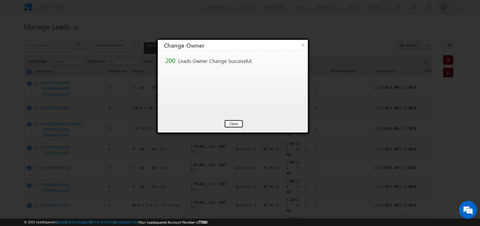
click at [231, 123] on button "Close" at bounding box center [233, 124] width 19 height 8
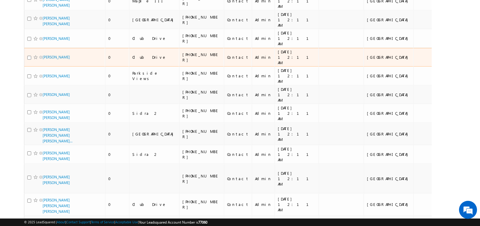
scroll to position [3677, 0]
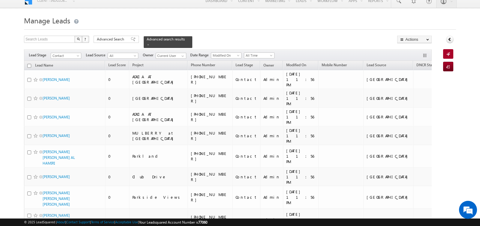
scroll to position [0, 0]
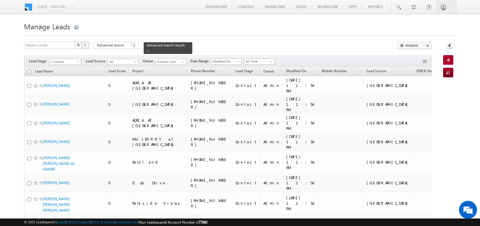
click at [28, 72] on input "checkbox" at bounding box center [29, 72] width 4 height 4
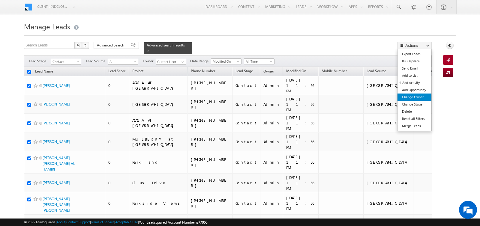
click at [412, 95] on link "Change Owner" at bounding box center [414, 97] width 34 height 7
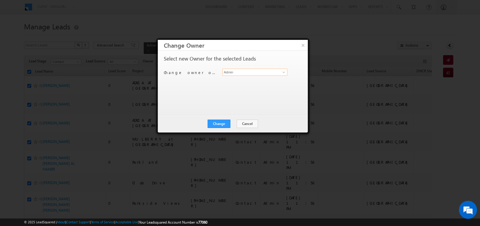
click at [241, 73] on input "Admin" at bounding box center [254, 72] width 65 height 7
click at [237, 93] on span "[EMAIL_ADDRESS][PERSON_NAME][DOMAIN_NAME]" at bounding box center [252, 94] width 54 height 4
click at [222, 124] on button "Change" at bounding box center [219, 124] width 23 height 8
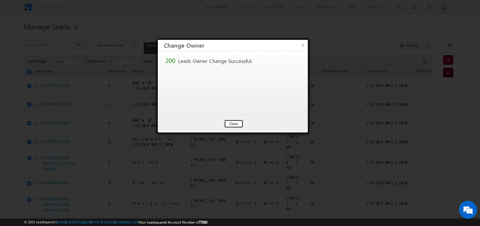
click at [235, 121] on button "Close" at bounding box center [233, 124] width 19 height 8
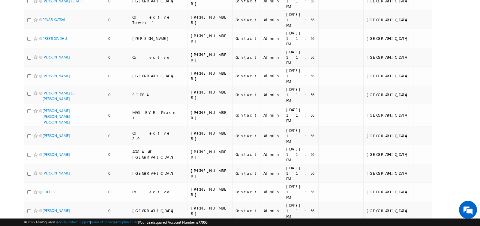
scroll to position [3646, 0]
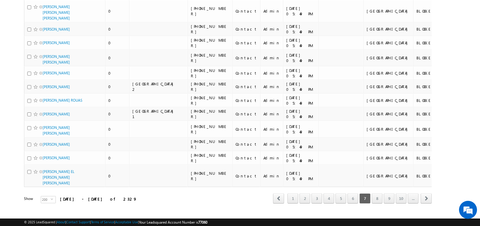
click at [407, 193] on div "1 2 3 4 5 6 7 8 9 10 ..." at bounding box center [352, 198] width 132 height 10
click at [404, 193] on link "10" at bounding box center [401, 198] width 11 height 10
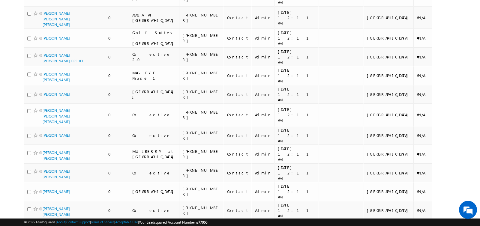
scroll to position [0, 0]
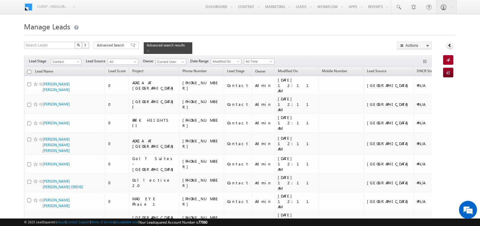
click at [30, 72] on input "checkbox" at bounding box center [29, 72] width 4 height 4
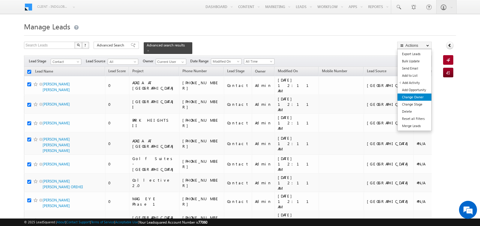
click at [410, 97] on link "Change Owner" at bounding box center [414, 97] width 34 height 7
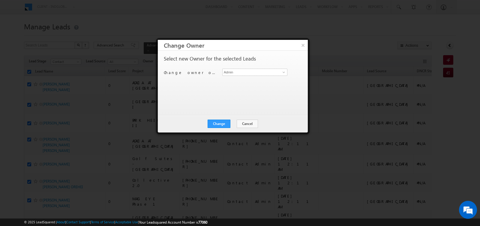
click at [246, 68] on div "Select new Owner for the selected Leads Change owner of 200 leads to Admin Admin" at bounding box center [232, 80] width 137 height 48
click at [246, 74] on input "Admin" at bounding box center [254, 72] width 65 height 7
click at [247, 82] on span "[PERSON_NAME][EMAIL_ADDRESS][DOMAIN_NAME]" at bounding box center [252, 84] width 54 height 4
click at [224, 121] on button "Change" at bounding box center [219, 124] width 23 height 8
click at [230, 123] on button "Close" at bounding box center [233, 124] width 19 height 8
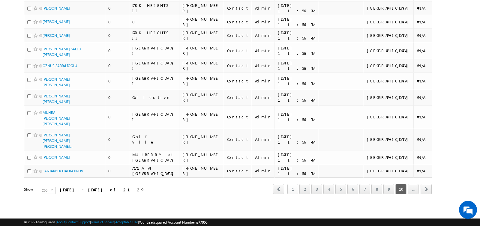
scroll to position [3657, 0]
click at [296, 190] on link "1" at bounding box center [292, 189] width 11 height 10
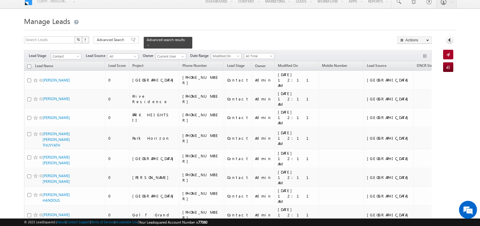
scroll to position [0, 0]
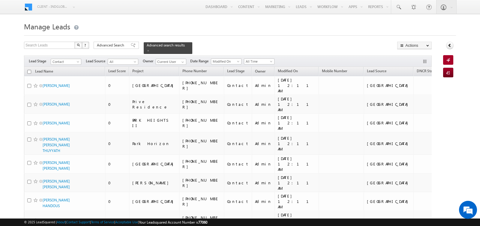
click at [30, 70] on input "checkbox" at bounding box center [29, 72] width 4 height 4
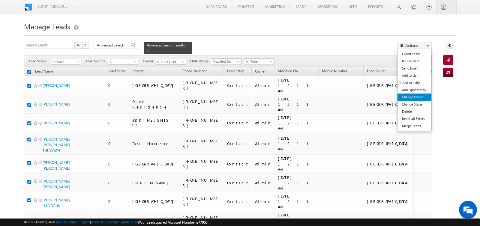
click at [412, 95] on link "Change Owner" at bounding box center [414, 97] width 34 height 7
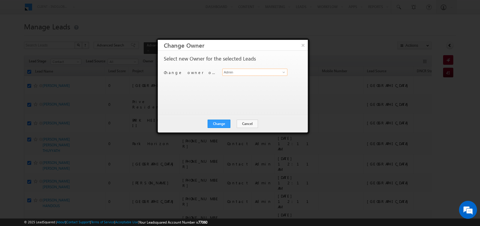
click at [246, 72] on input "Admin" at bounding box center [254, 72] width 65 height 7
click at [249, 82] on span "[PERSON_NAME][EMAIL_ADDRESS][DOMAIN_NAME]" at bounding box center [252, 84] width 54 height 4
click at [222, 124] on button "Change" at bounding box center [219, 124] width 23 height 8
